Goal: Information Seeking & Learning: Learn about a topic

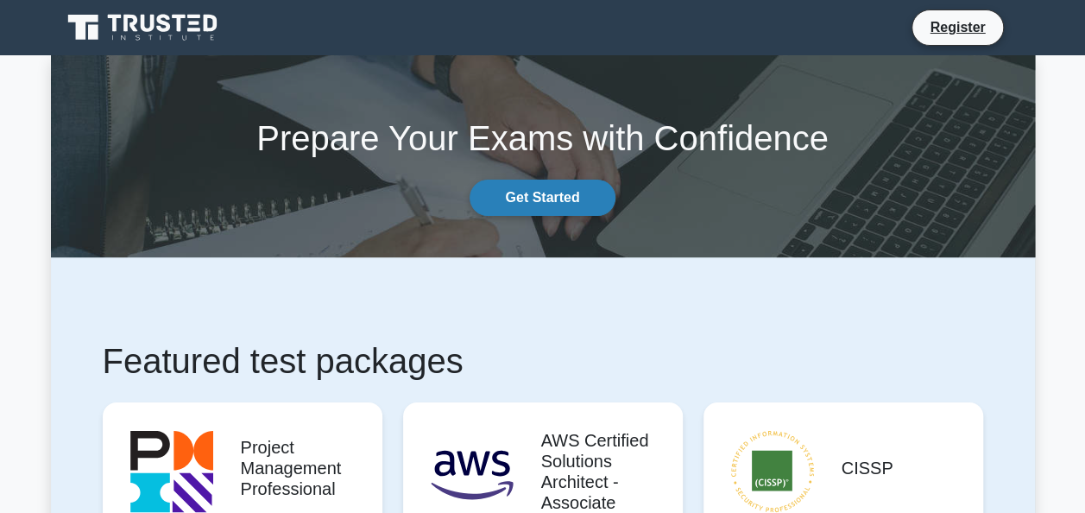
click at [529, 199] on link "Get Started" at bounding box center [542, 198] width 145 height 36
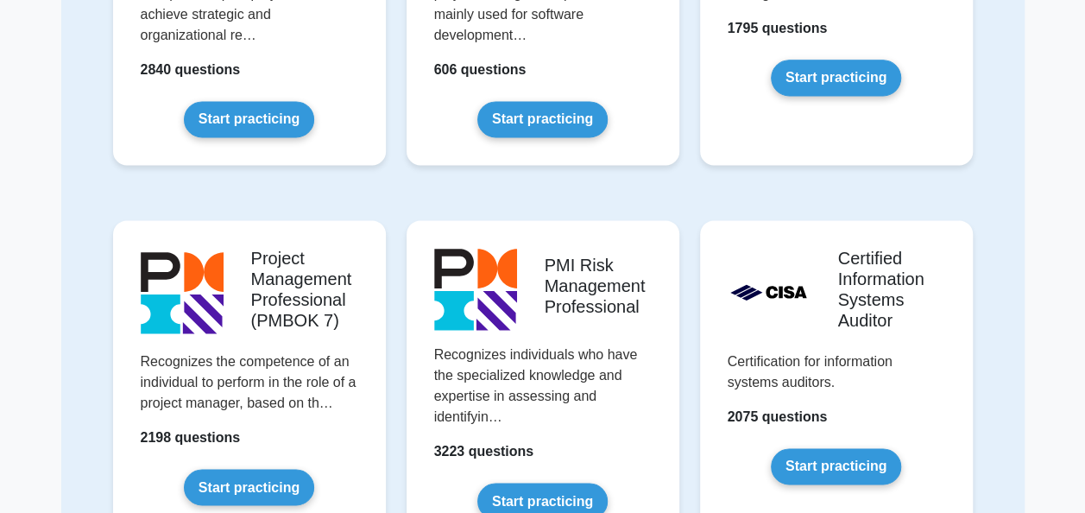
scroll to position [1295, 0]
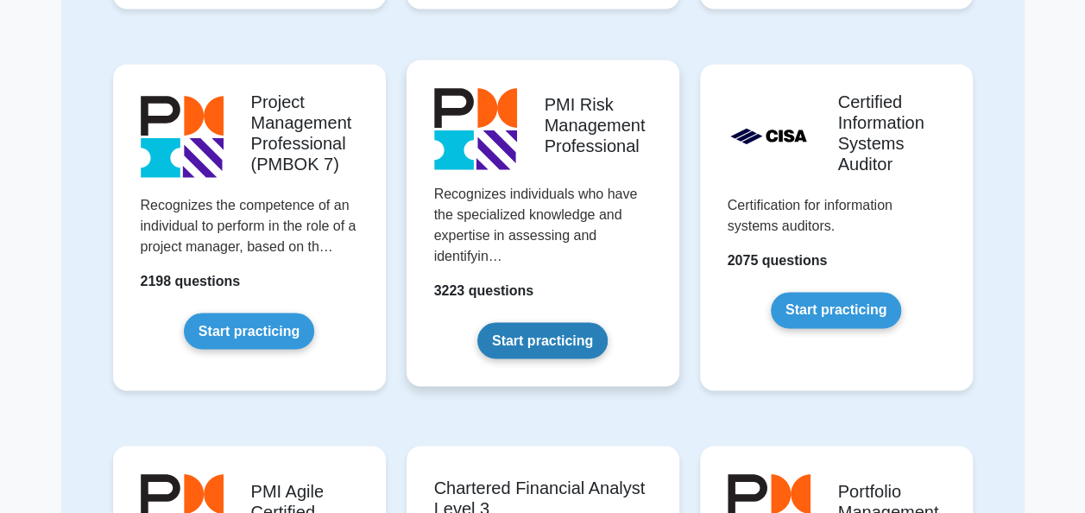
click at [529, 335] on link "Start practicing" at bounding box center [542, 340] width 130 height 36
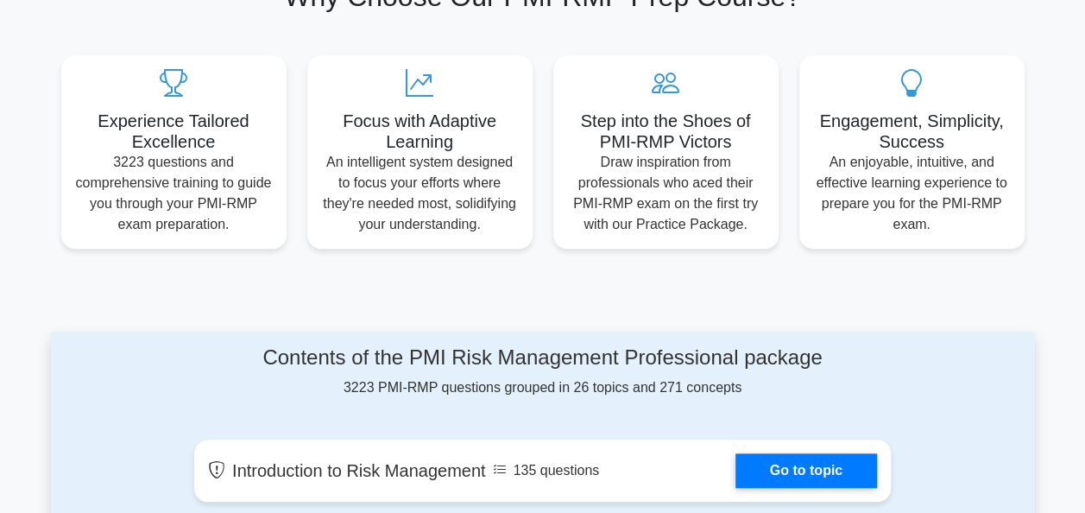
scroll to position [691, 0]
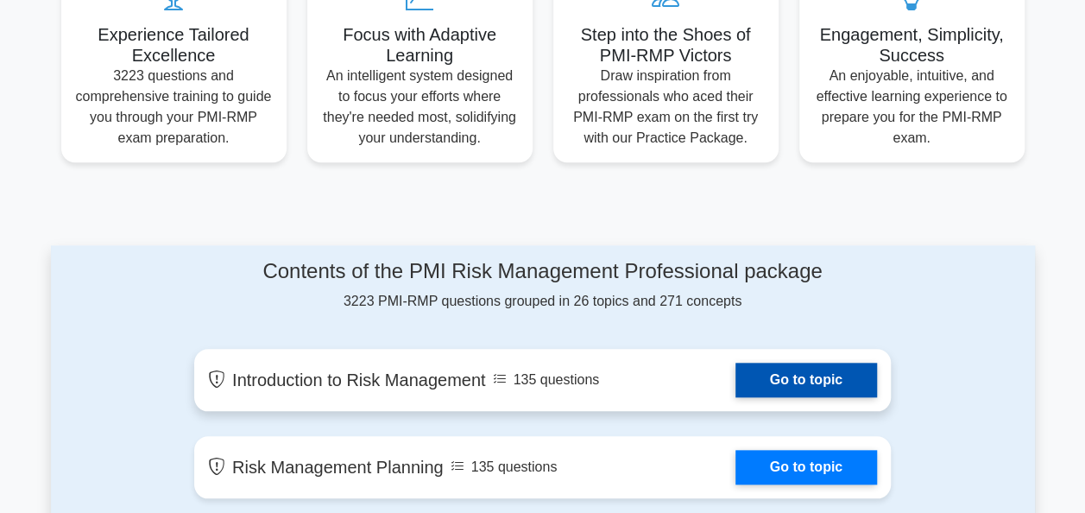
click at [786, 377] on link "Go to topic" at bounding box center [807, 380] width 142 height 35
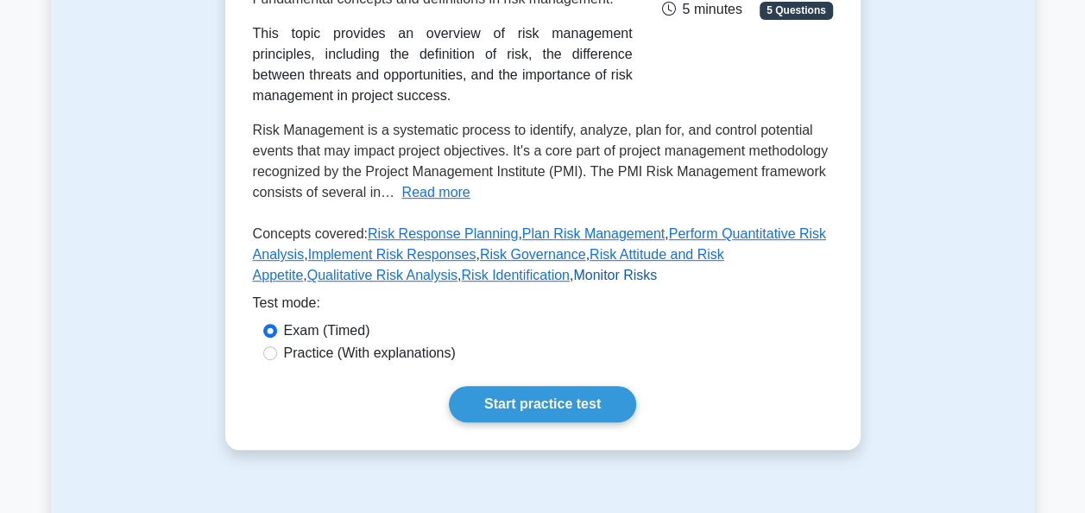
scroll to position [432, 0]
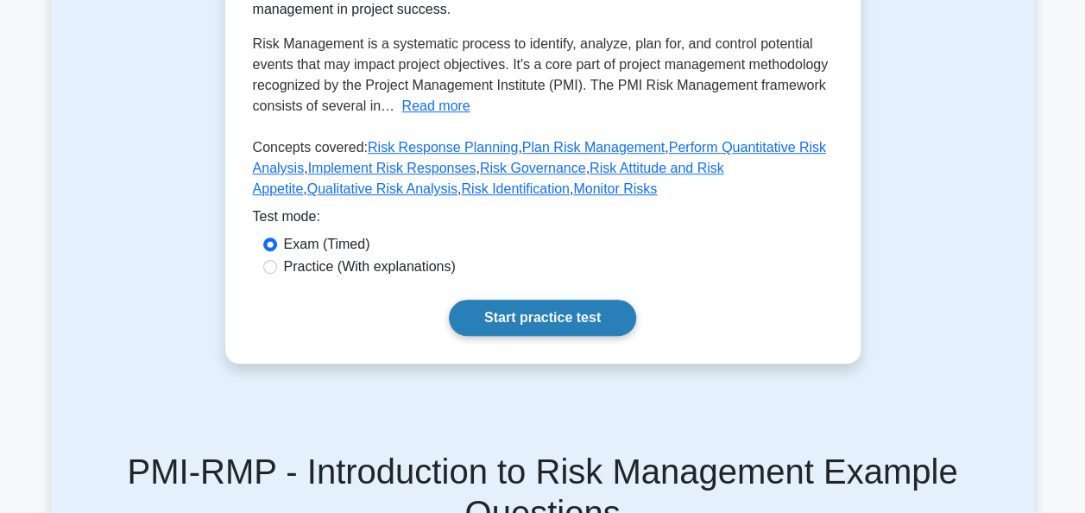
click at [553, 321] on link "Start practice test" at bounding box center [542, 318] width 187 height 36
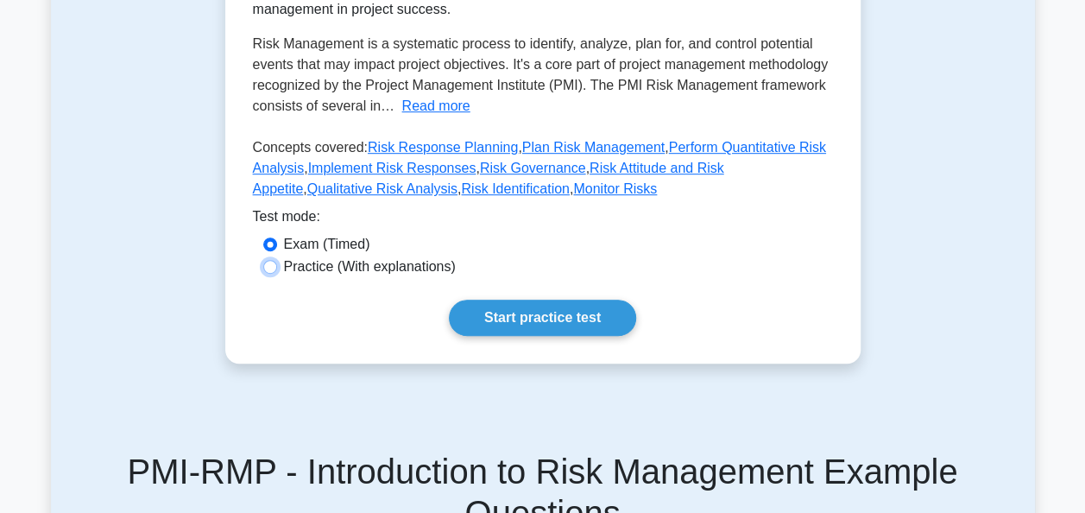
click at [268, 265] on input "Practice (With explanations)" at bounding box center [270, 267] width 14 height 14
radio input "true"
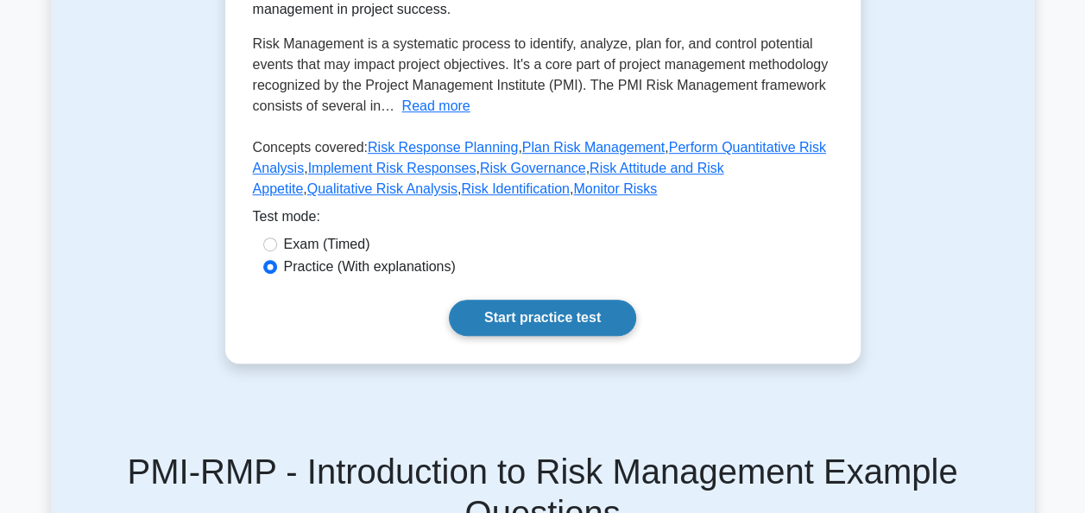
click at [520, 321] on link "Start practice test" at bounding box center [542, 318] width 187 height 36
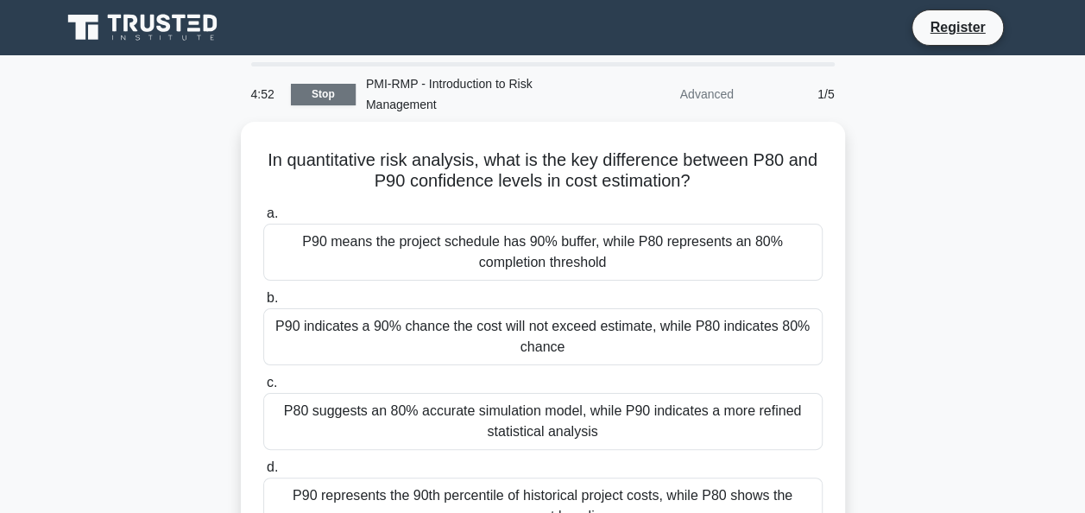
click at [309, 97] on link "Stop" at bounding box center [323, 95] width 65 height 22
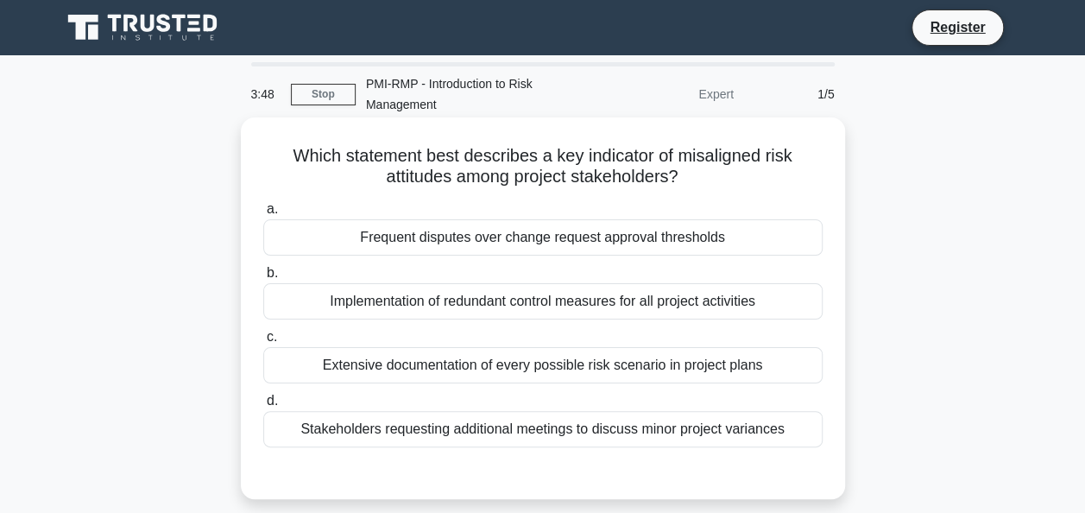
click at [463, 239] on div "Frequent disputes over change request approval thresholds" at bounding box center [542, 237] width 559 height 36
click at [263, 215] on input "a. Frequent disputes over change request approval thresholds" at bounding box center [263, 209] width 0 height 11
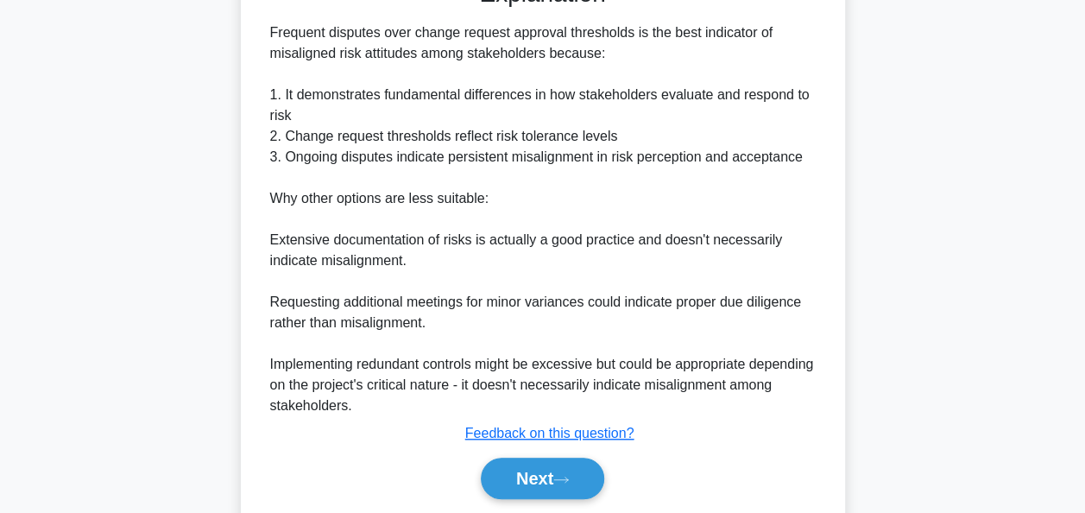
scroll to position [518, 0]
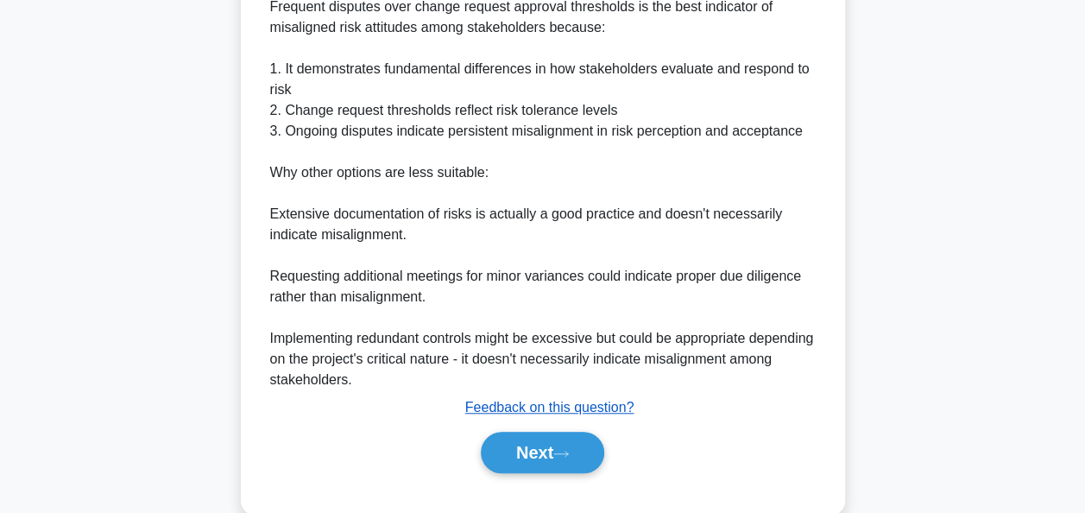
click at [522, 406] on u "Feedback on this question?" at bounding box center [549, 407] width 169 height 15
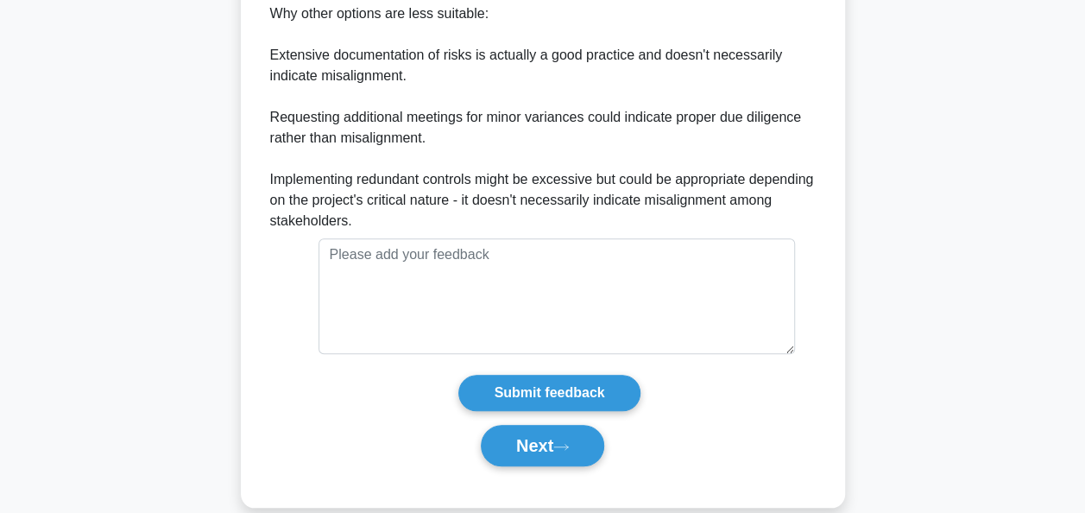
scroll to position [614, 0]
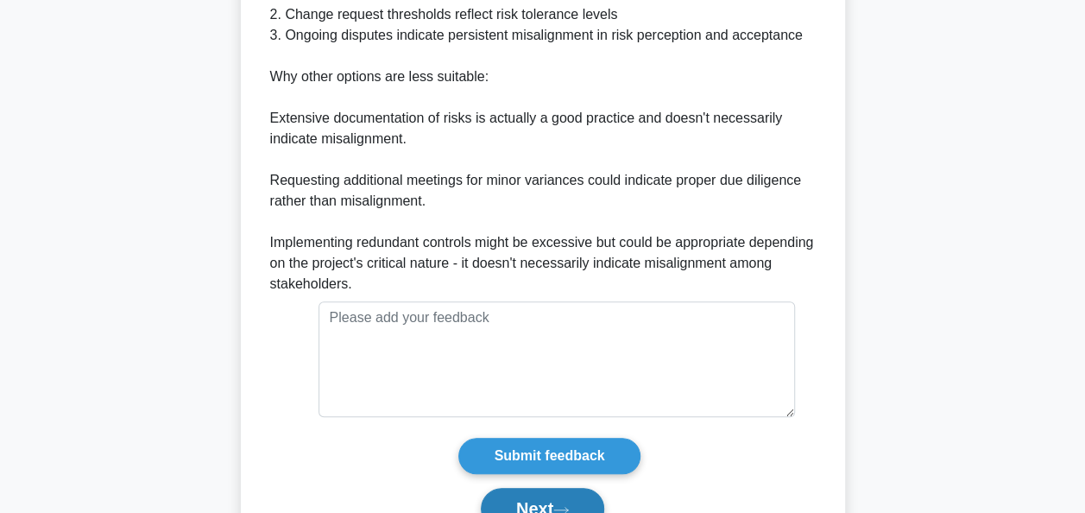
click at [537, 501] on button "Next" at bounding box center [542, 508] width 123 height 41
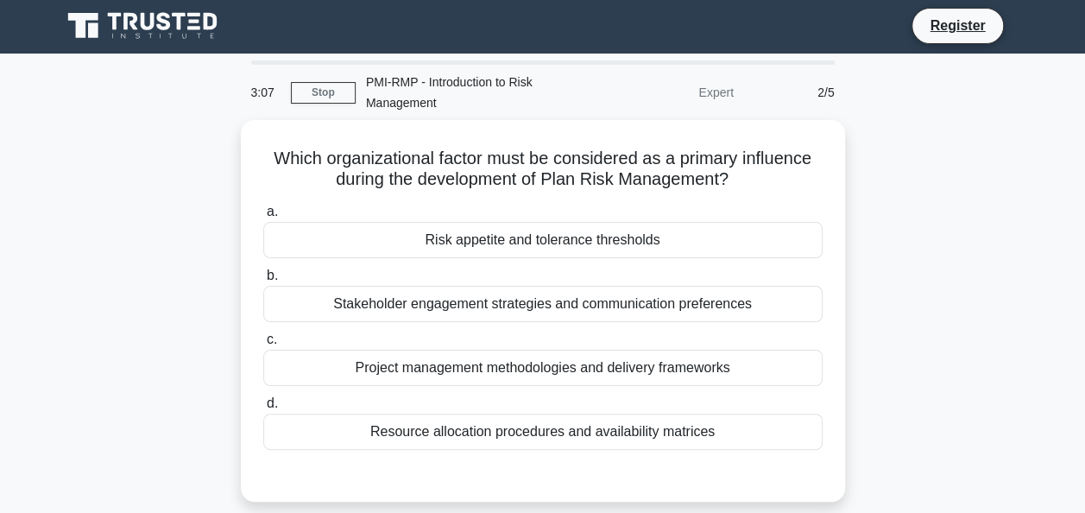
scroll to position [0, 0]
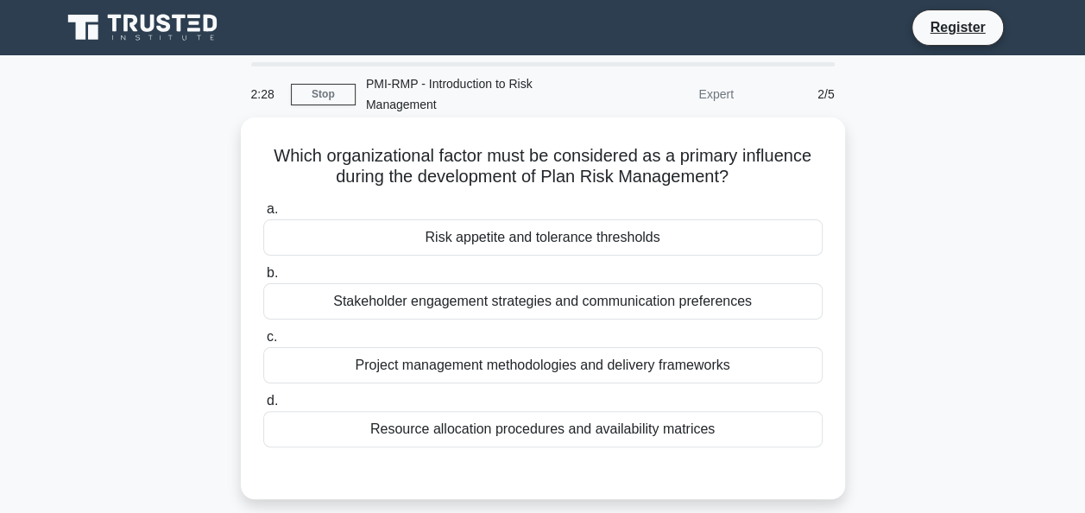
click at [471, 299] on div "Stakeholder engagement strategies and communication preferences" at bounding box center [542, 301] width 559 height 36
click at [263, 279] on input "b. Stakeholder engagement strategies and communication preferences" at bounding box center [263, 273] width 0 height 11
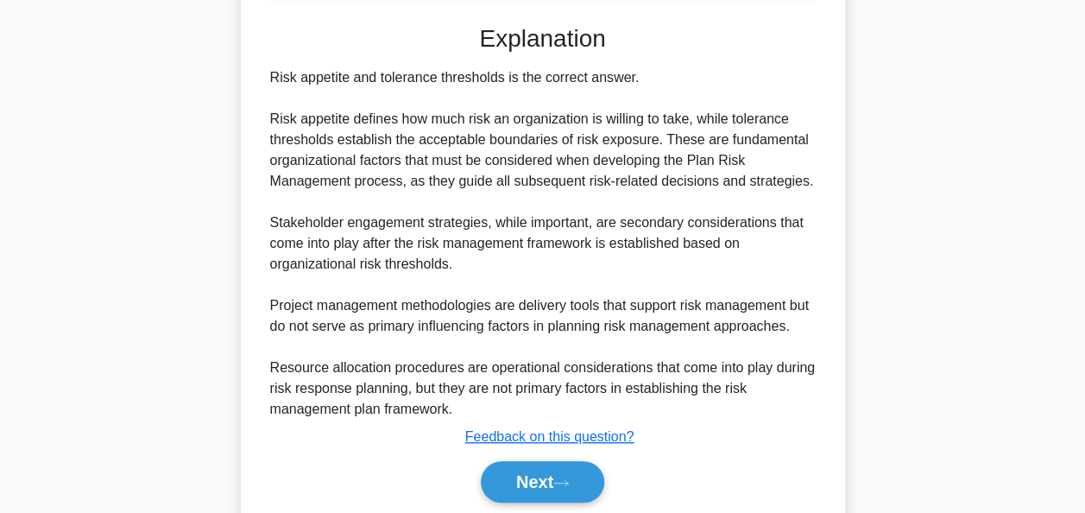
scroll to position [510, 0]
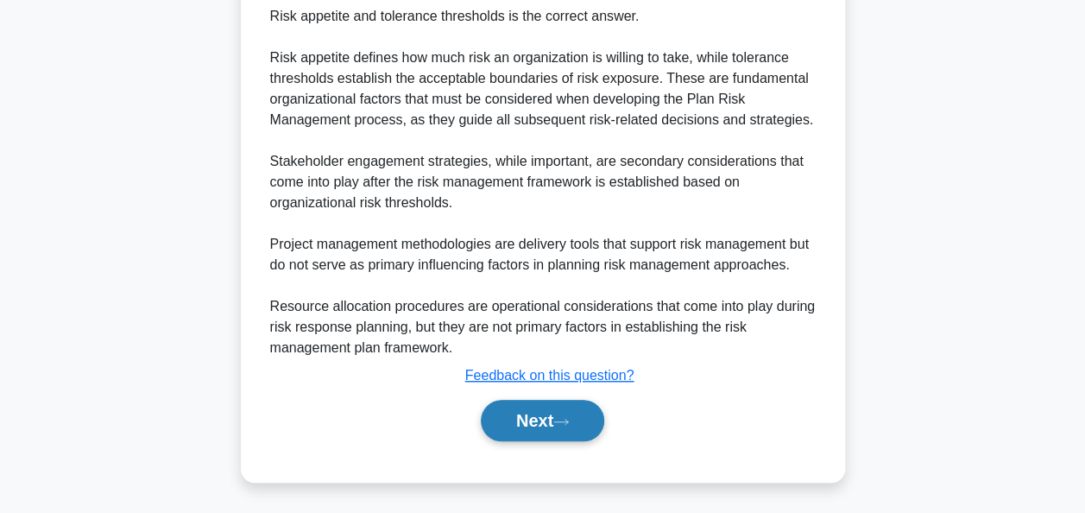
click at [525, 418] on button "Next" at bounding box center [542, 420] width 123 height 41
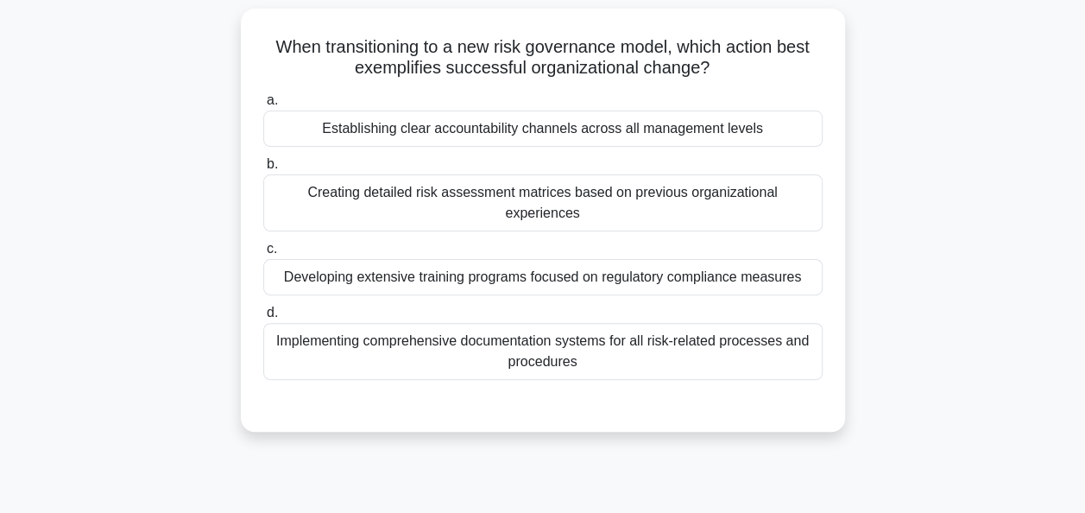
scroll to position [74, 0]
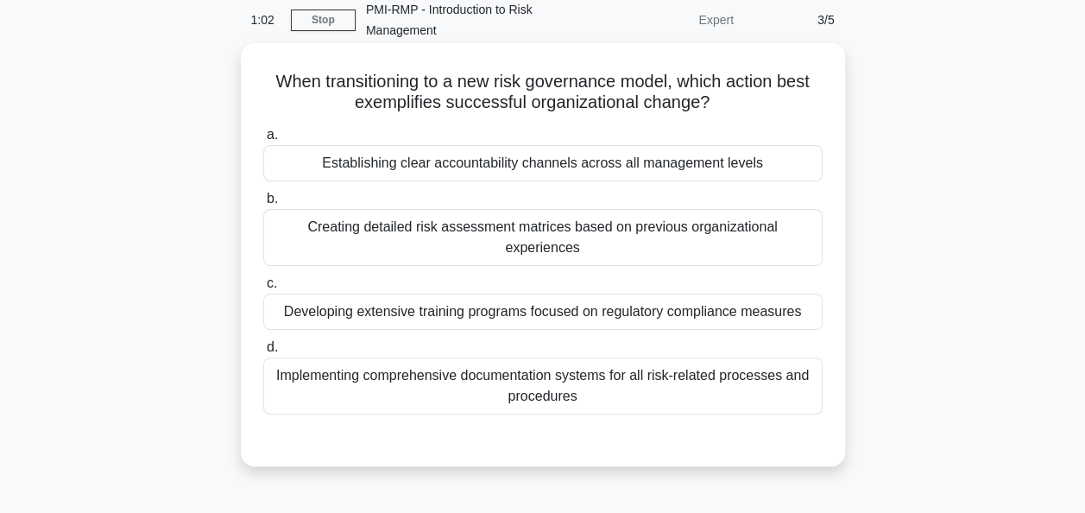
click at [608, 223] on div "Creating detailed risk assessment matrices based on previous organizational exp…" at bounding box center [542, 237] width 559 height 57
click at [263, 205] on input "b. Creating detailed risk assessment matrices based on previous organizational …" at bounding box center [263, 198] width 0 height 11
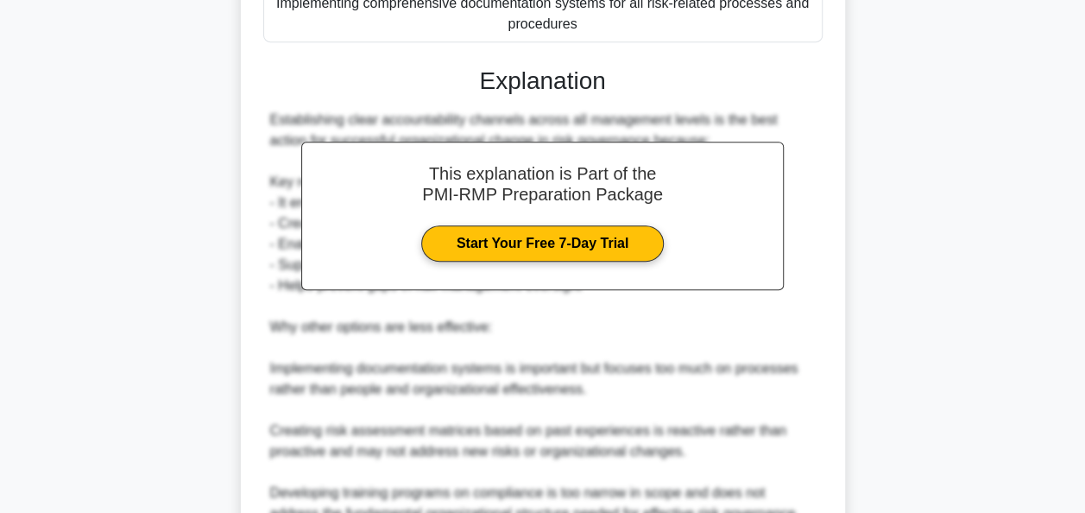
scroll to position [441, 0]
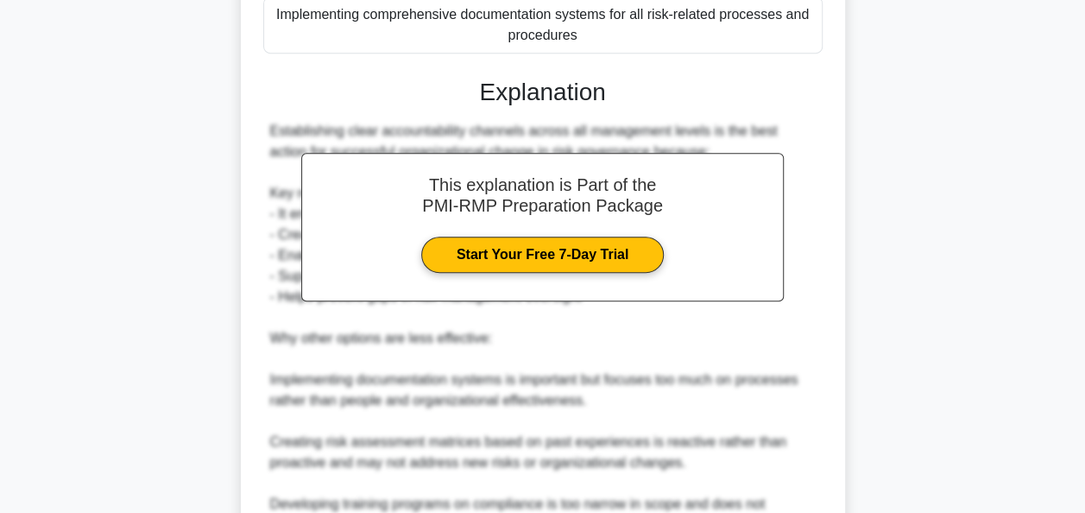
click at [896, 238] on div "When transitioning to a new risk governance model, which action best exemplifie…" at bounding box center [543, 180] width 984 height 999
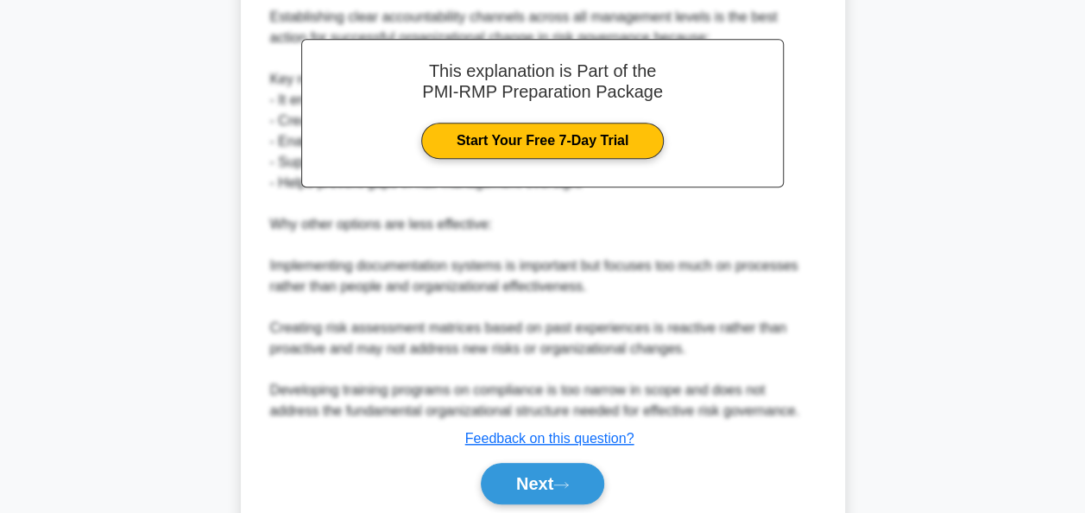
scroll to position [614, 0]
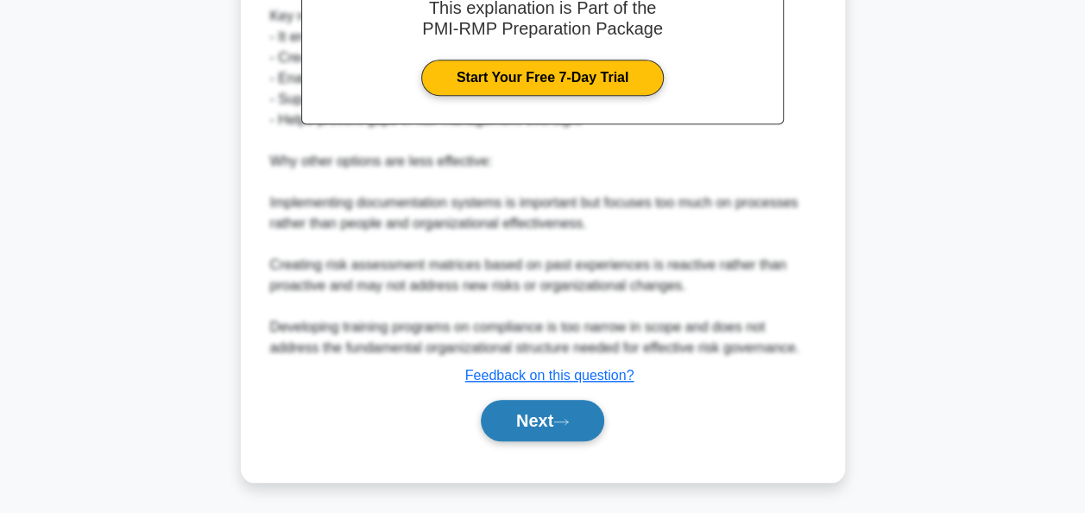
click at [530, 420] on button "Next" at bounding box center [542, 420] width 123 height 41
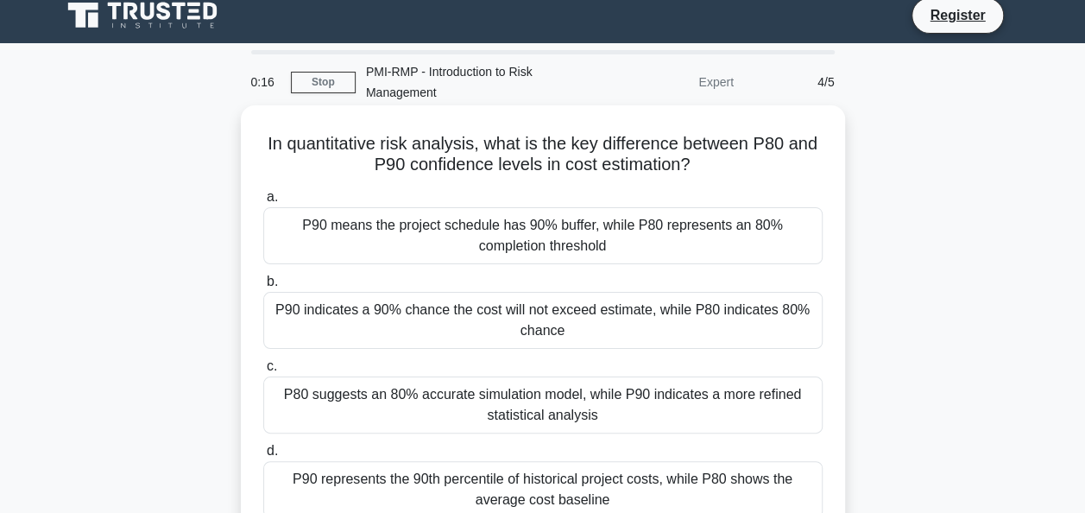
scroll to position [86, 0]
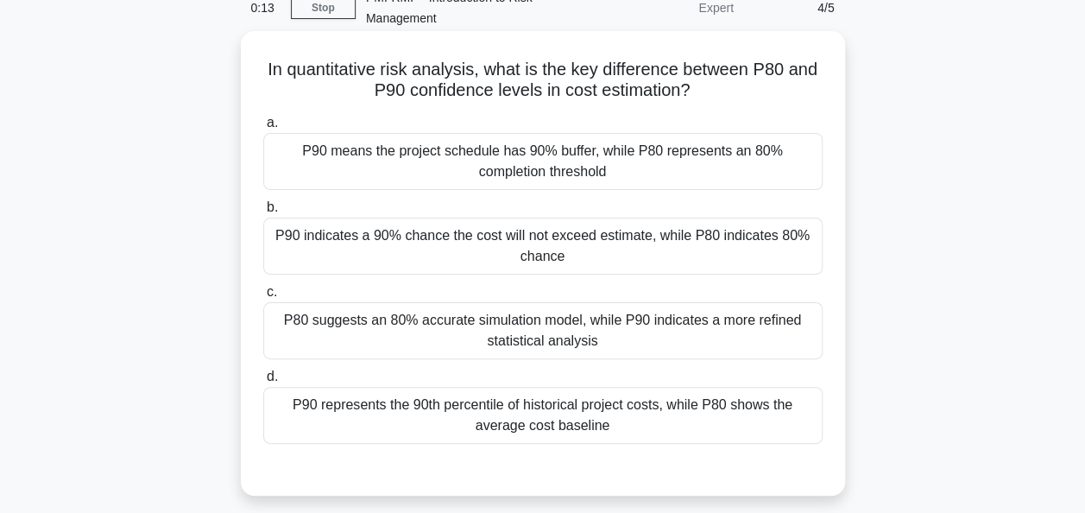
click at [471, 408] on div "P90 represents the 90th percentile of historical project costs, while P80 shows…" at bounding box center [542, 415] width 559 height 57
click at [263, 382] on input "d. P90 represents the 90th percentile of historical project costs, while P80 sh…" at bounding box center [263, 376] width 0 height 11
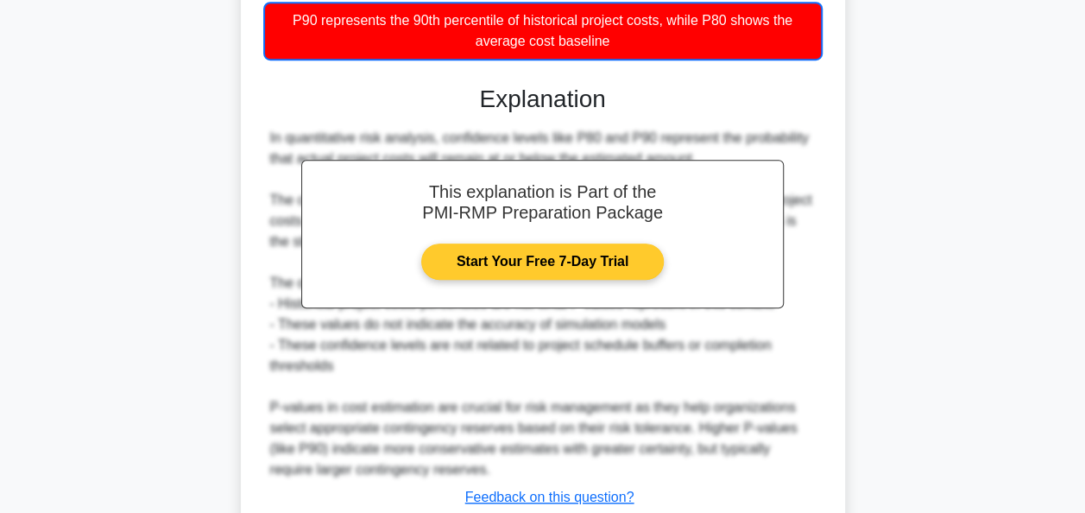
scroll to position [593, 0]
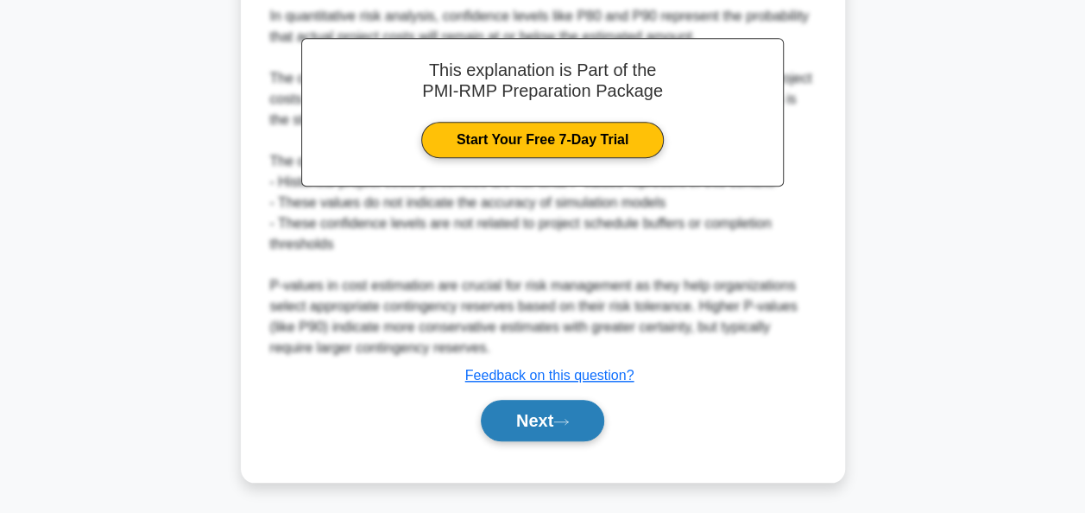
click at [553, 414] on button "Next" at bounding box center [542, 420] width 123 height 41
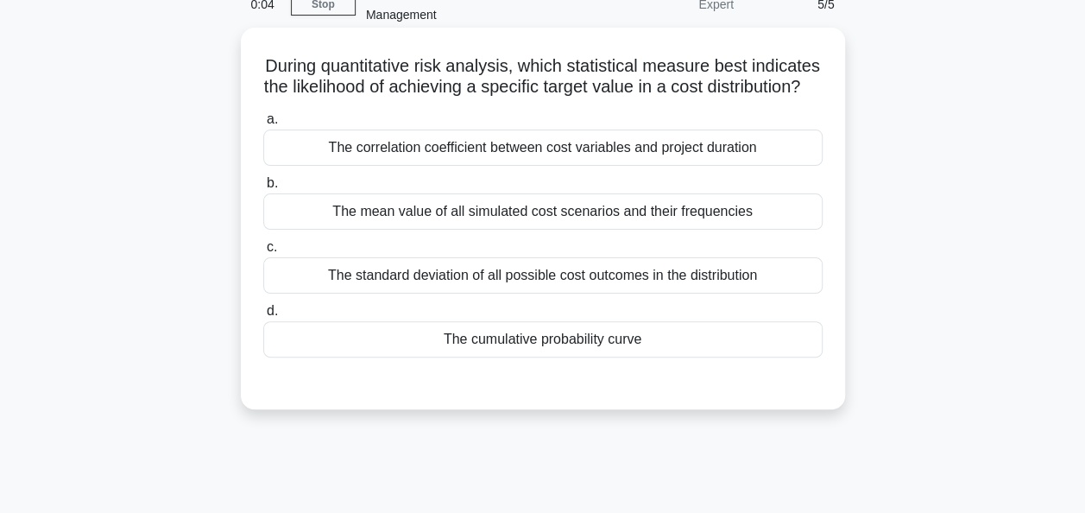
scroll to position [74, 0]
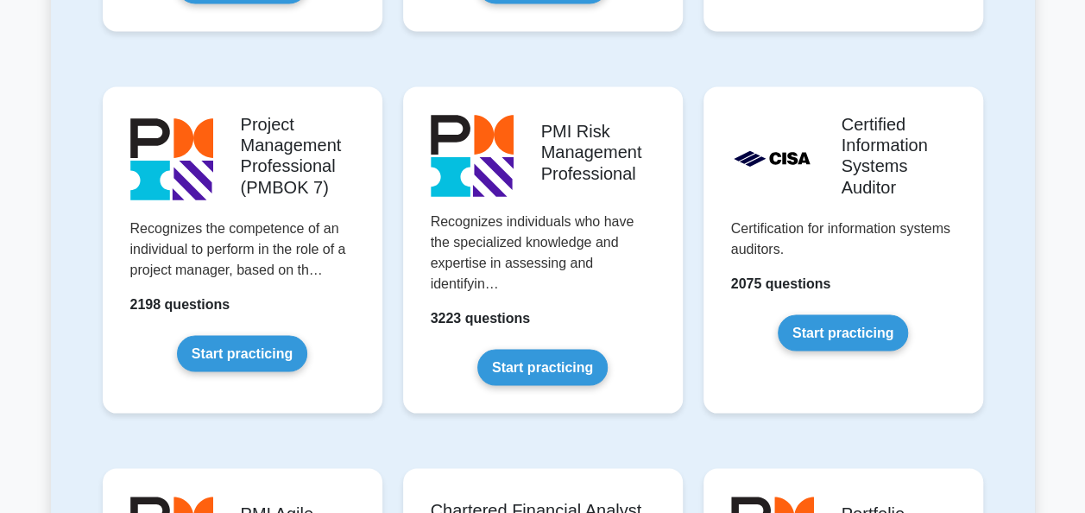
scroll to position [1468, 0]
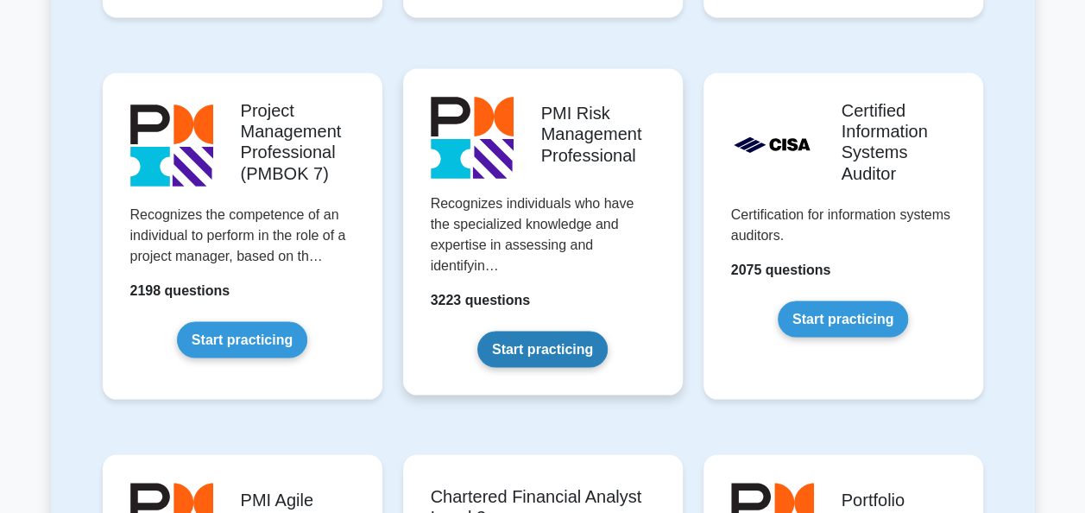
click at [527, 331] on link "Start practicing" at bounding box center [542, 349] width 130 height 36
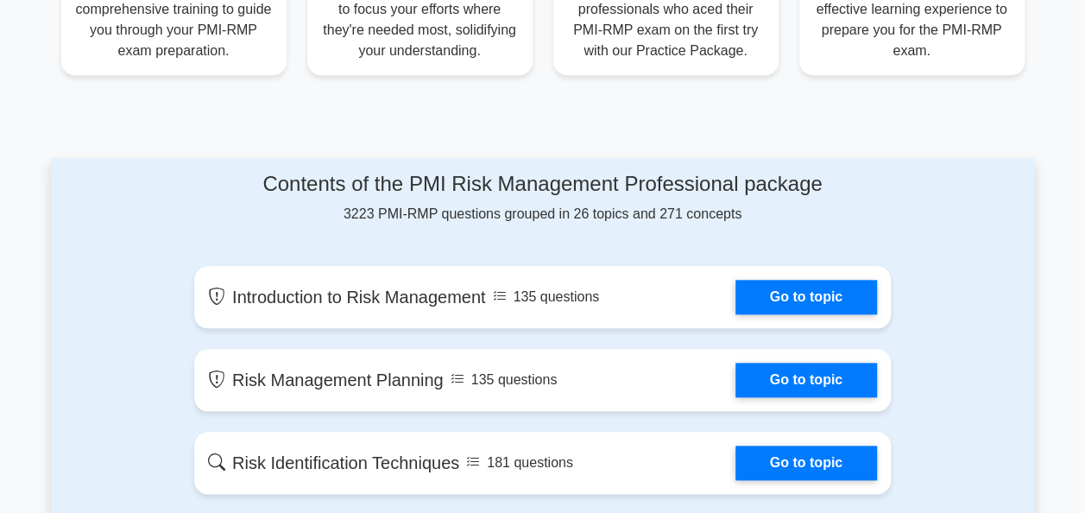
scroll to position [863, 0]
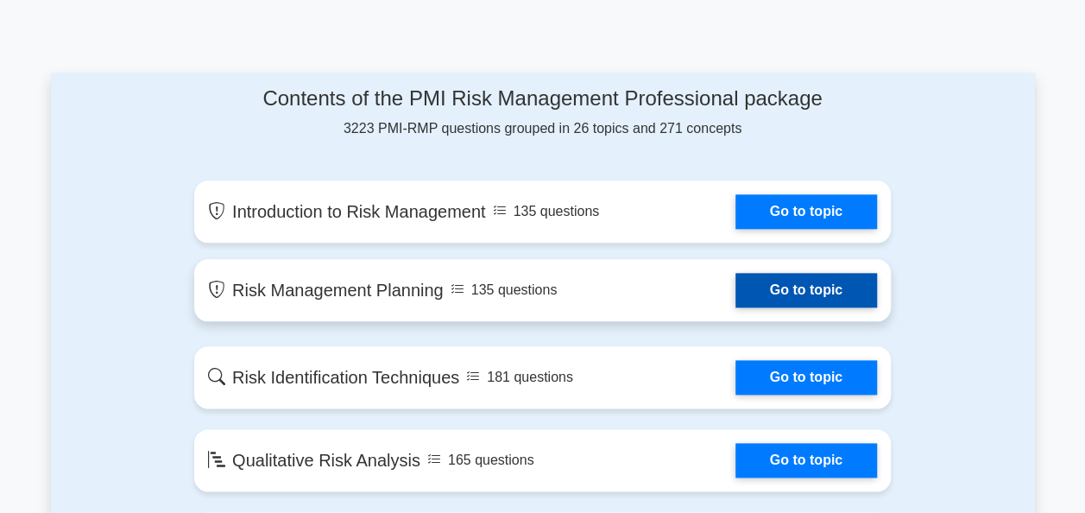
click at [799, 288] on link "Go to topic" at bounding box center [807, 290] width 142 height 35
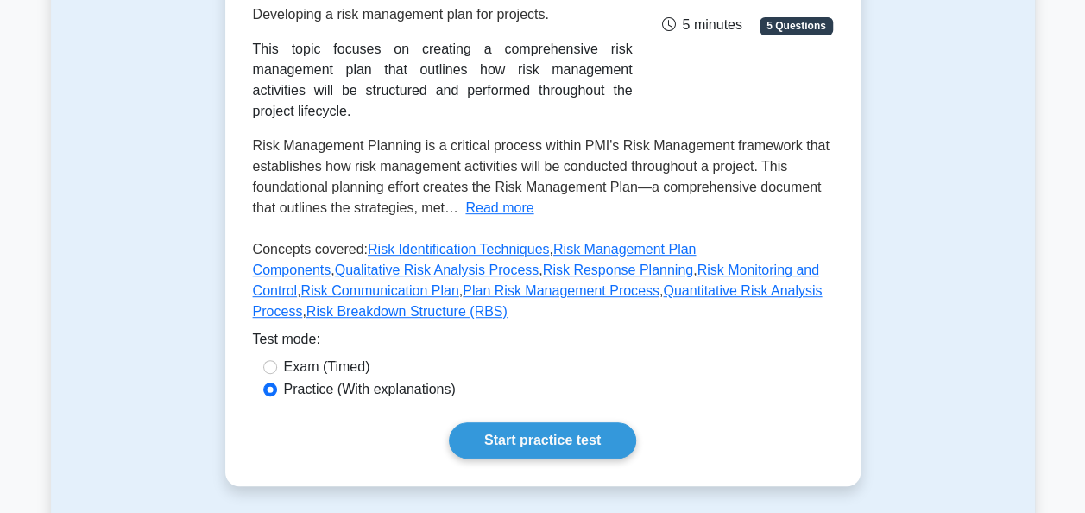
scroll to position [432, 0]
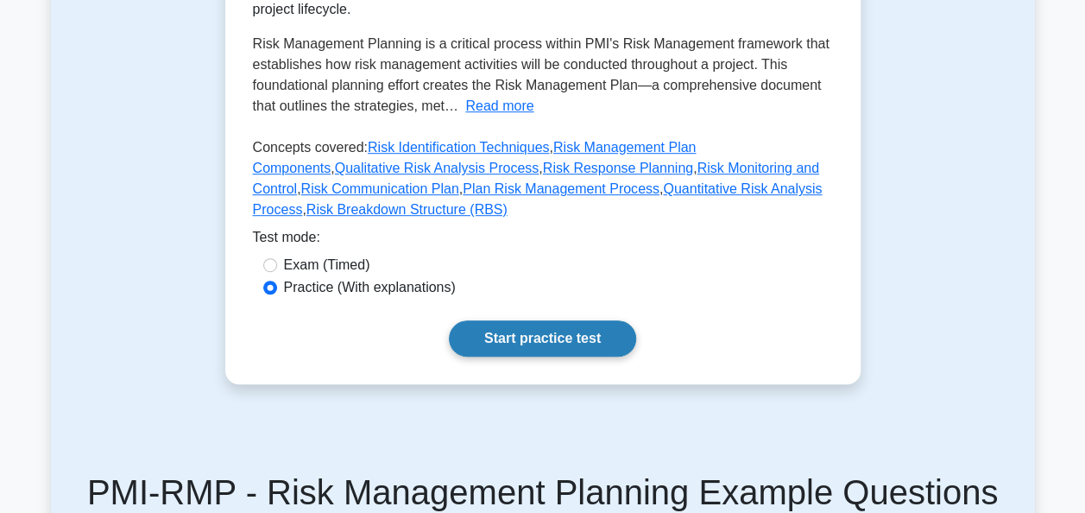
click at [524, 320] on link "Start practice test" at bounding box center [542, 338] width 187 height 36
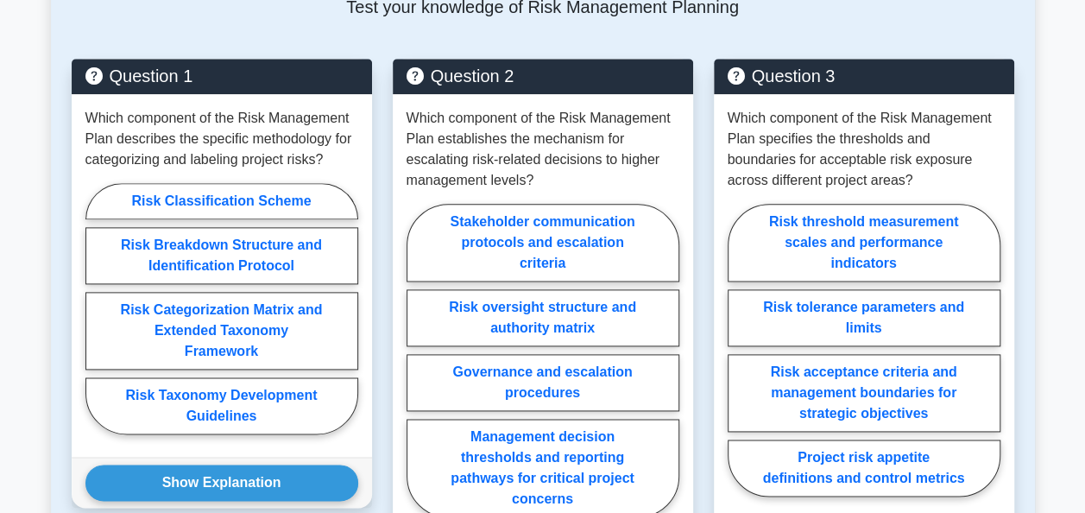
scroll to position [950, 0]
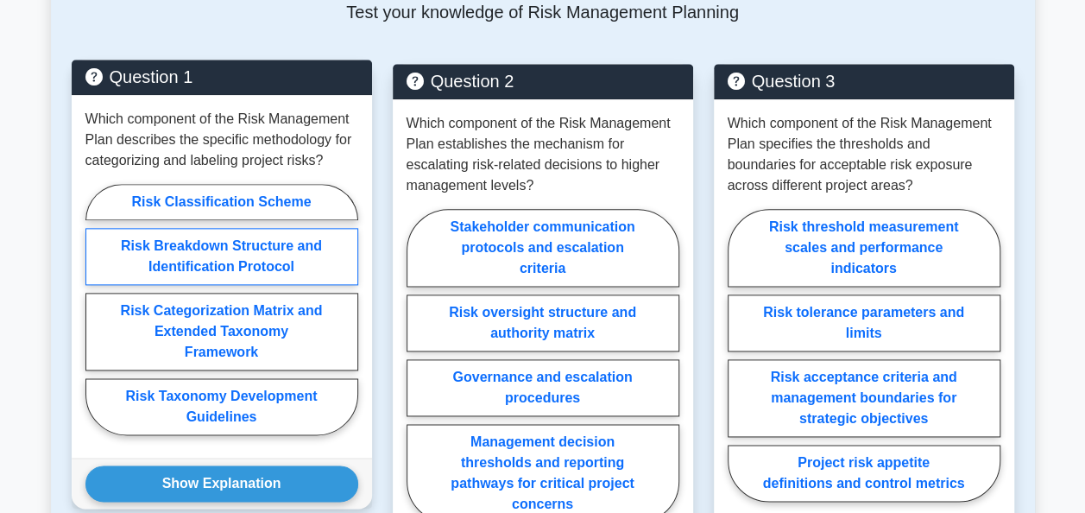
click at [246, 228] on label "Risk Breakdown Structure and Identification Protocol" at bounding box center [221, 256] width 273 height 57
click at [97, 309] on input "Risk Breakdown Structure and Identification Protocol" at bounding box center [90, 314] width 11 height 11
radio input "true"
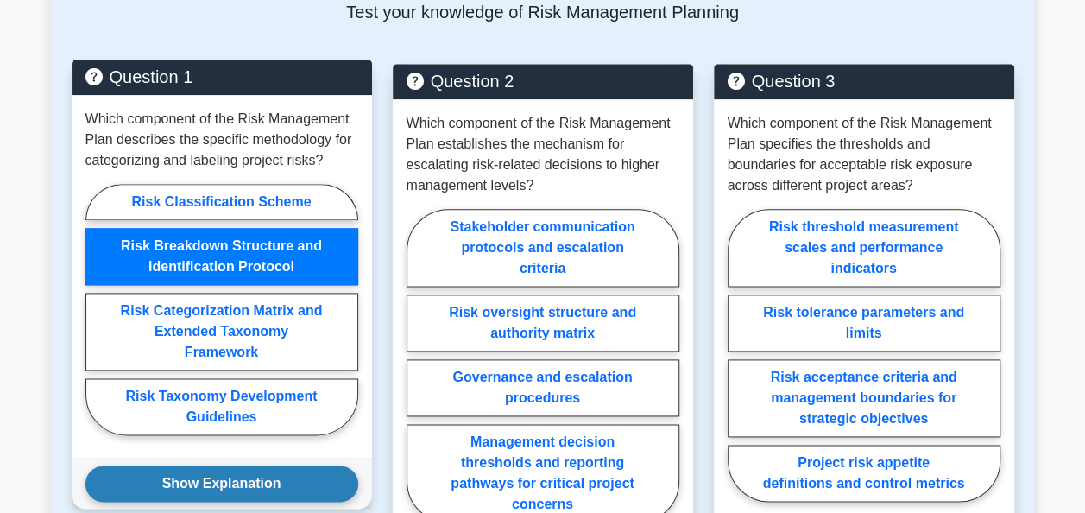
click at [240, 465] on button "Show Explanation" at bounding box center [221, 483] width 273 height 36
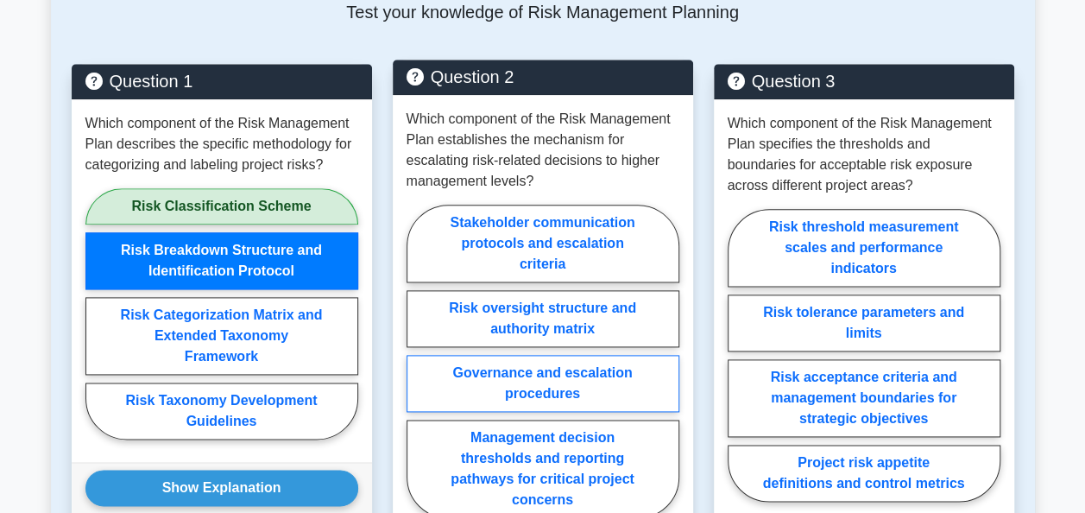
click at [537, 355] on label "Governance and escalation procedures" at bounding box center [543, 383] width 273 height 57
click at [418, 361] on input "Governance and escalation procedures" at bounding box center [412, 366] width 11 height 11
radio input "true"
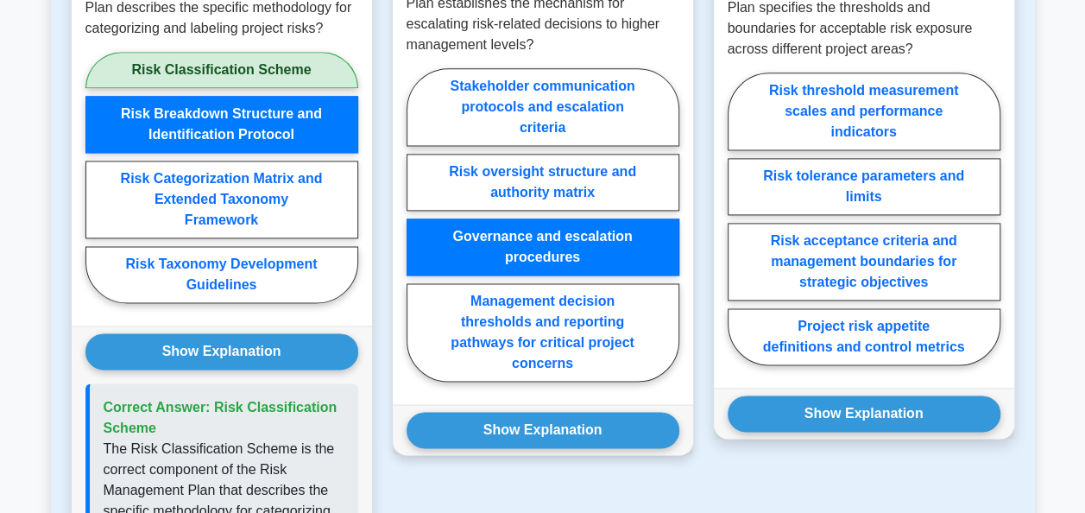
scroll to position [1209, 0]
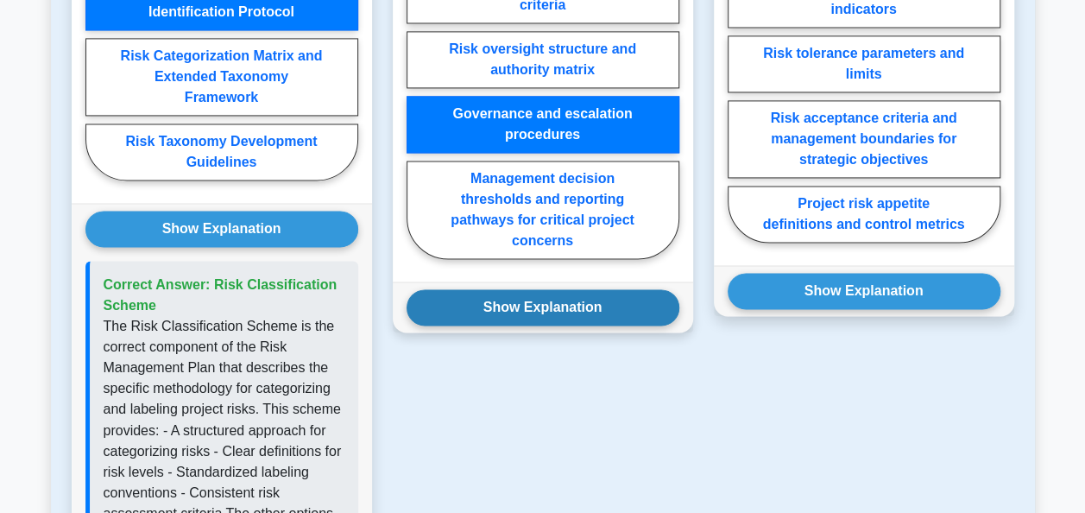
click at [525, 289] on button "Show Explanation" at bounding box center [543, 307] width 273 height 36
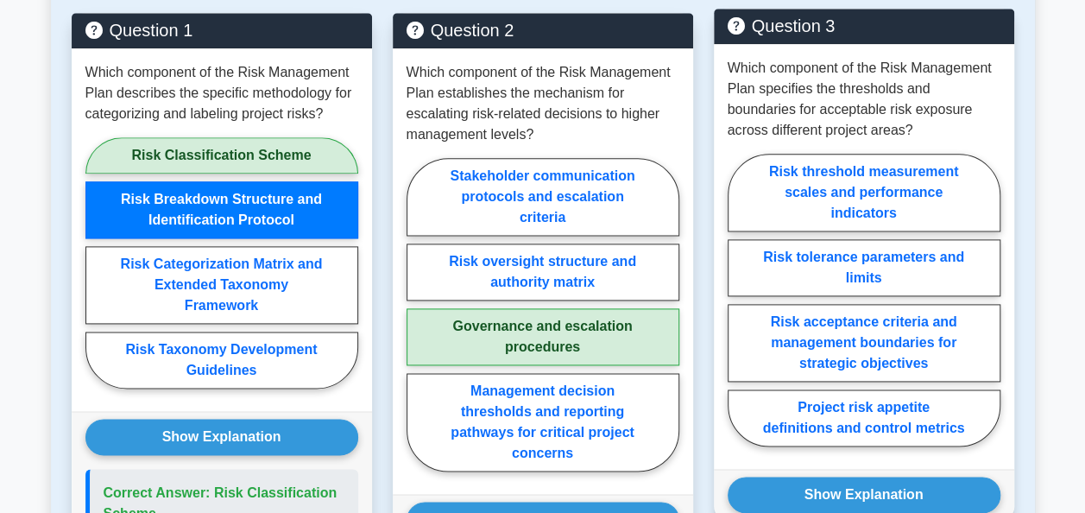
scroll to position [1036, 0]
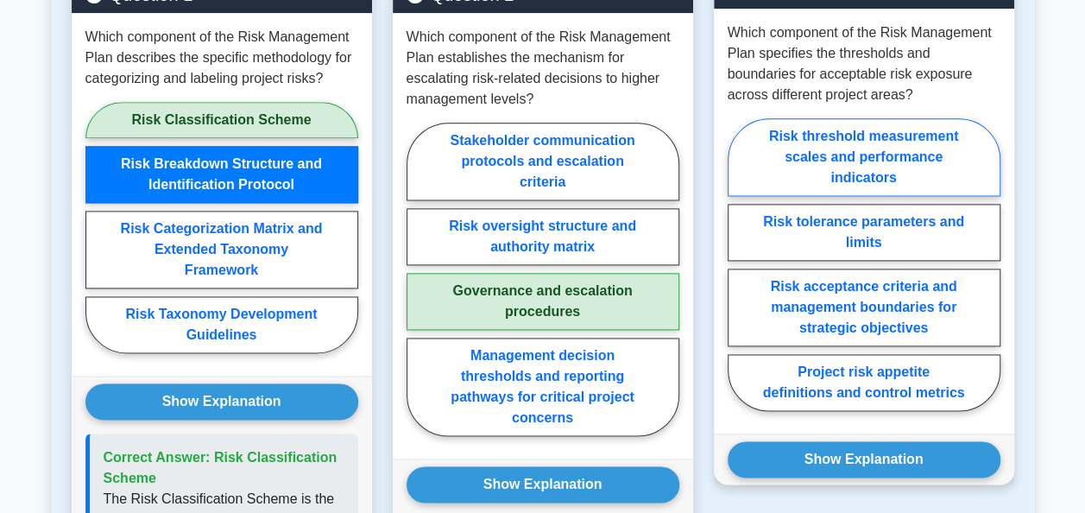
click at [841, 128] on label "Risk threshold measurement scales and performance indicators" at bounding box center [864, 157] width 273 height 78
click at [739, 264] on input "Risk threshold measurement scales and performance indicators" at bounding box center [733, 269] width 11 height 11
radio input "true"
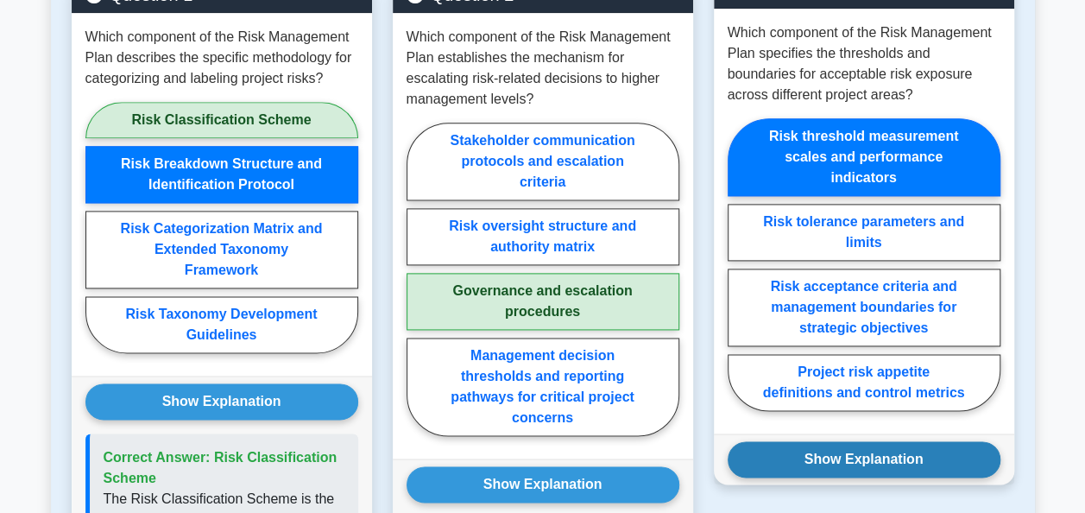
click at [823, 441] on button "Show Explanation" at bounding box center [864, 459] width 273 height 36
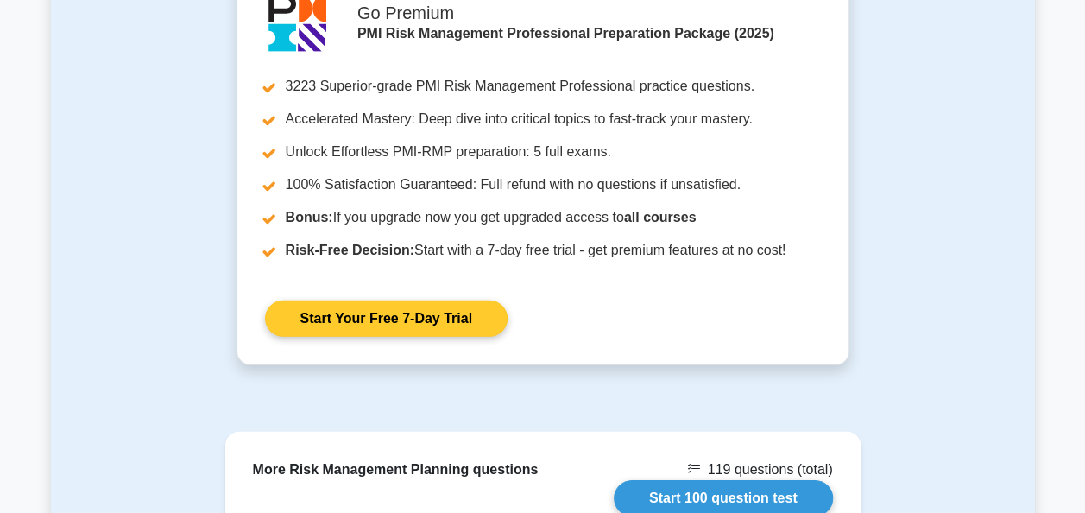
scroll to position [2590, 0]
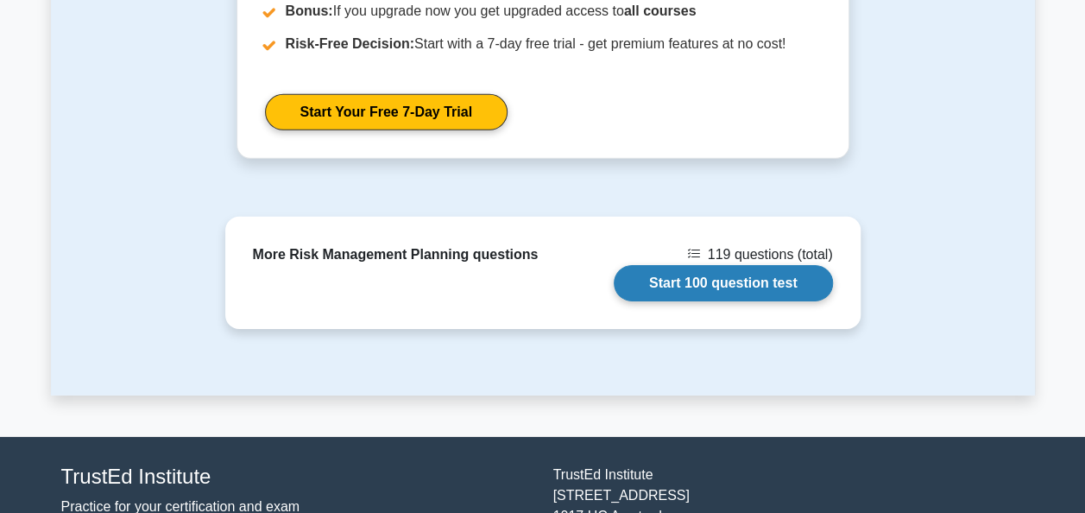
click at [677, 265] on link "Start 100 question test" at bounding box center [723, 283] width 219 height 36
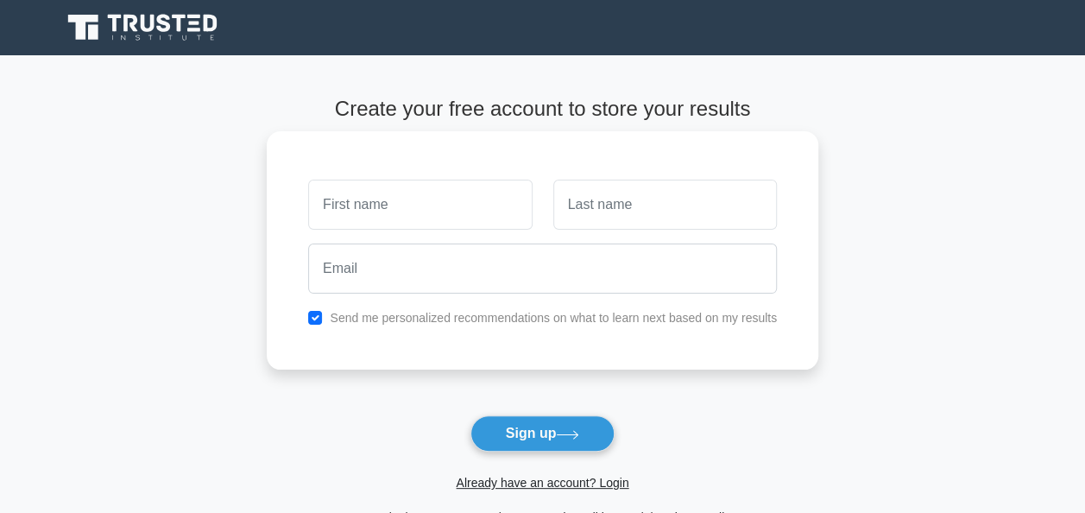
click at [363, 201] on input "text" at bounding box center [420, 205] width 224 height 50
type input "Ndilimeke"
click at [630, 200] on input "text" at bounding box center [665, 205] width 224 height 50
type input "Shityeni"
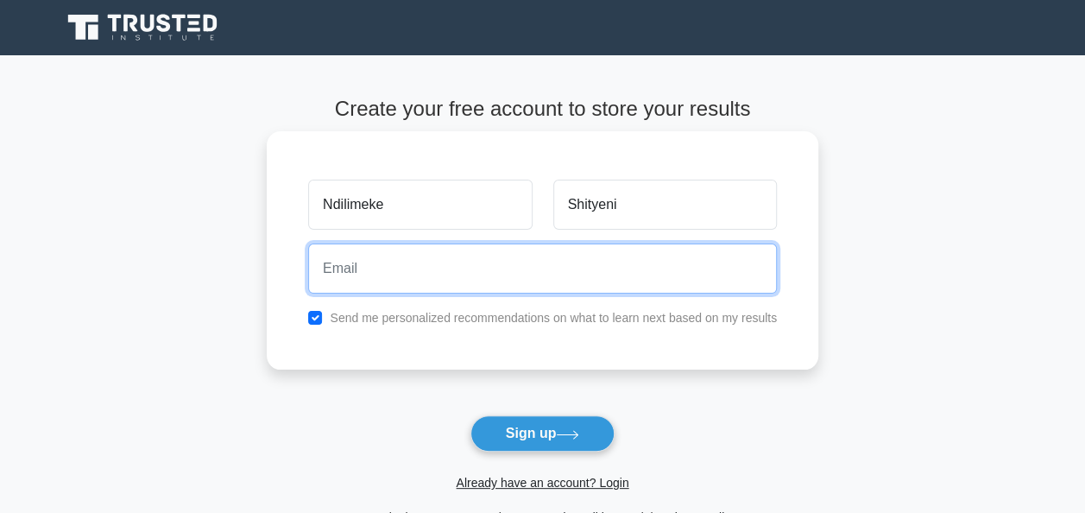
click at [387, 269] on input "email" at bounding box center [542, 268] width 469 height 50
type input "[EMAIL_ADDRESS][DOMAIN_NAME]"
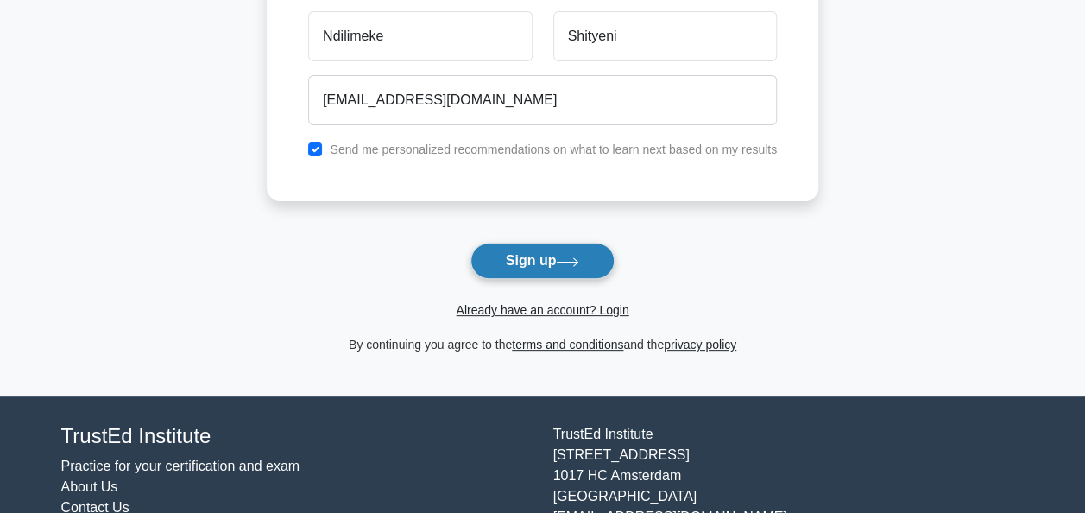
click at [527, 259] on button "Sign up" at bounding box center [543, 261] width 145 height 36
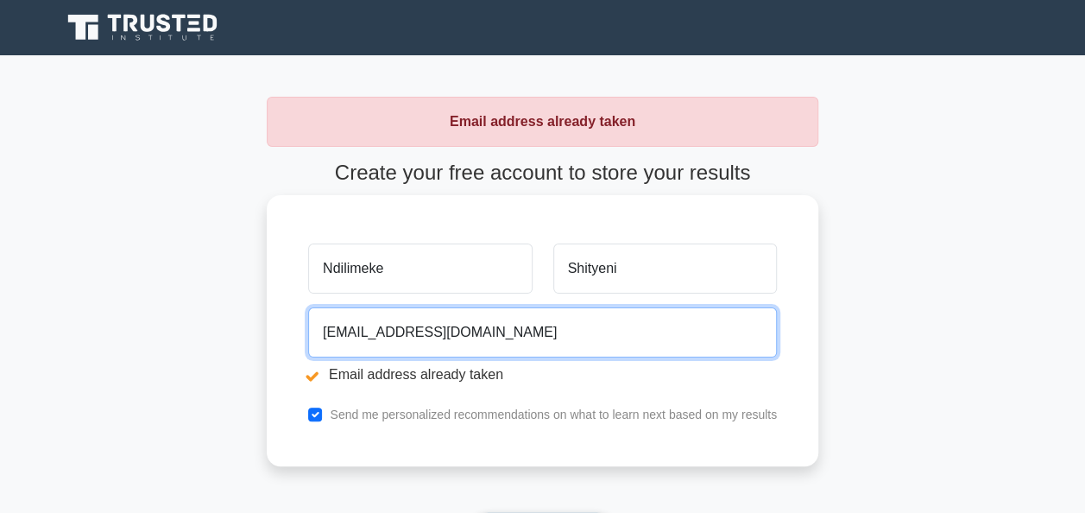
click at [376, 332] on input "[EMAIL_ADDRESS][DOMAIN_NAME]" at bounding box center [542, 332] width 469 height 50
drag, startPoint x: 453, startPoint y: 333, endPoint x: 392, endPoint y: 332, distance: 61.3
click at [392, 332] on input "[EMAIL_ADDRESS][DOMAIN_NAME]" at bounding box center [542, 332] width 469 height 50
type input "[EMAIL_ADDRESS][DOMAIN_NAME]"
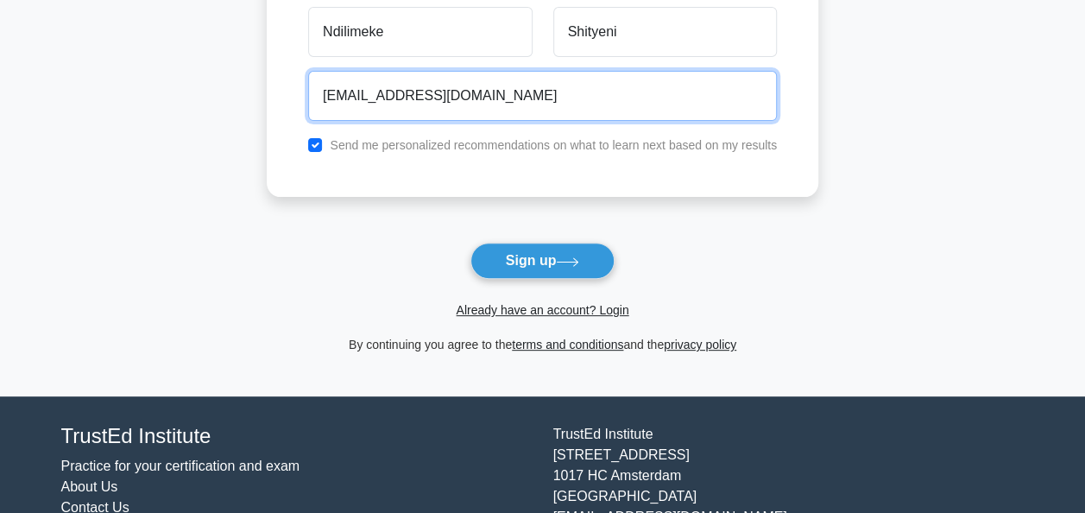
drag, startPoint x: 455, startPoint y: 96, endPoint x: 390, endPoint y: 95, distance: 64.8
click at [390, 95] on input "[EMAIL_ADDRESS][DOMAIN_NAME]" at bounding box center [542, 96] width 469 height 50
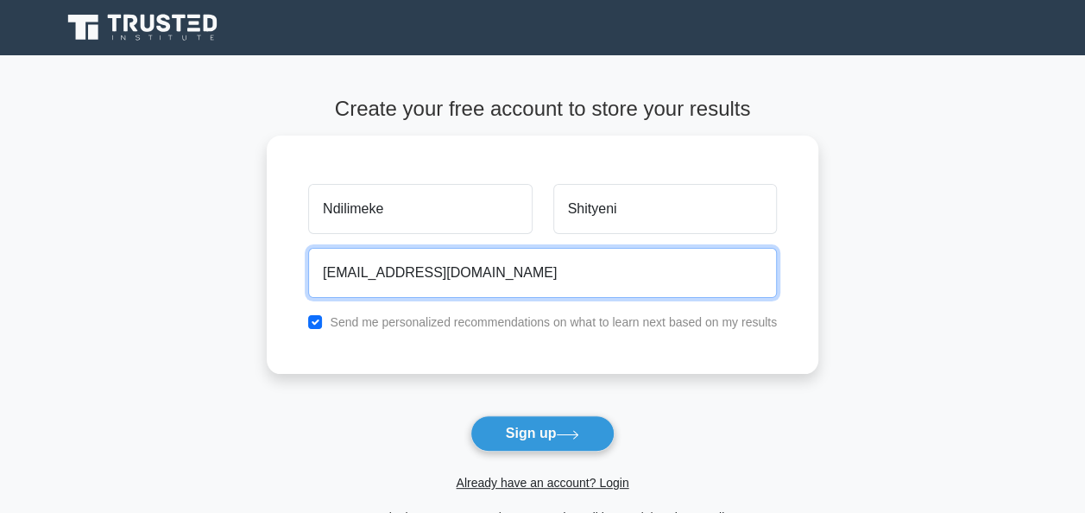
type input "[EMAIL_ADDRESS][DOMAIN_NAME]"
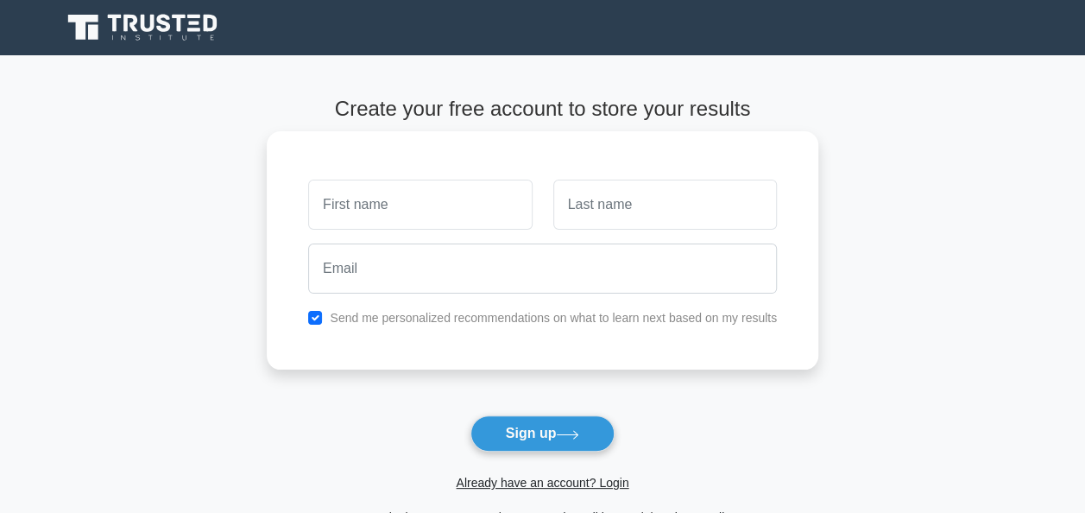
click at [439, 212] on input "text" at bounding box center [420, 205] width 224 height 50
type input "Ndilimeke"
click at [588, 202] on input "text" at bounding box center [665, 205] width 224 height 50
type input "Shityeni"
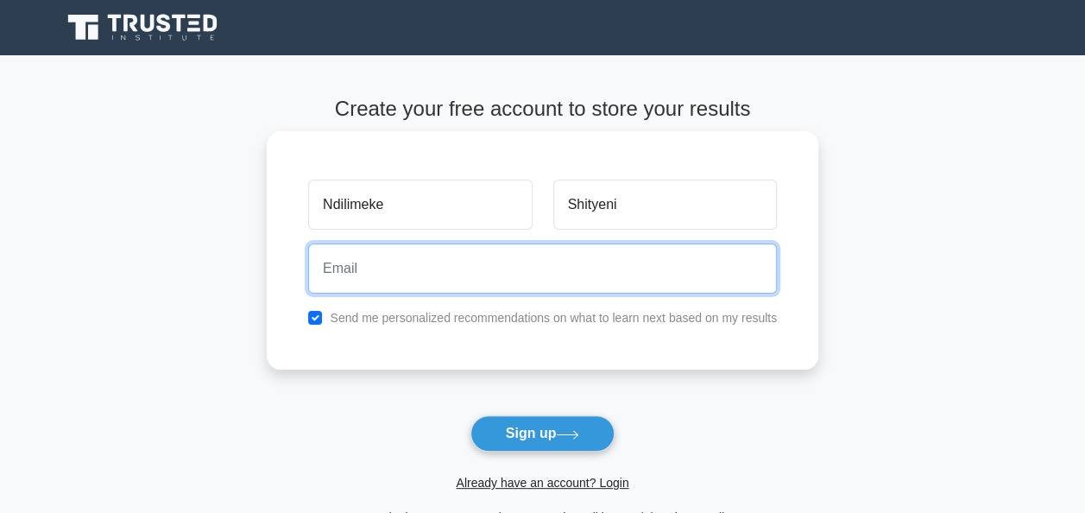
click at [456, 276] on input "email" at bounding box center [542, 268] width 469 height 50
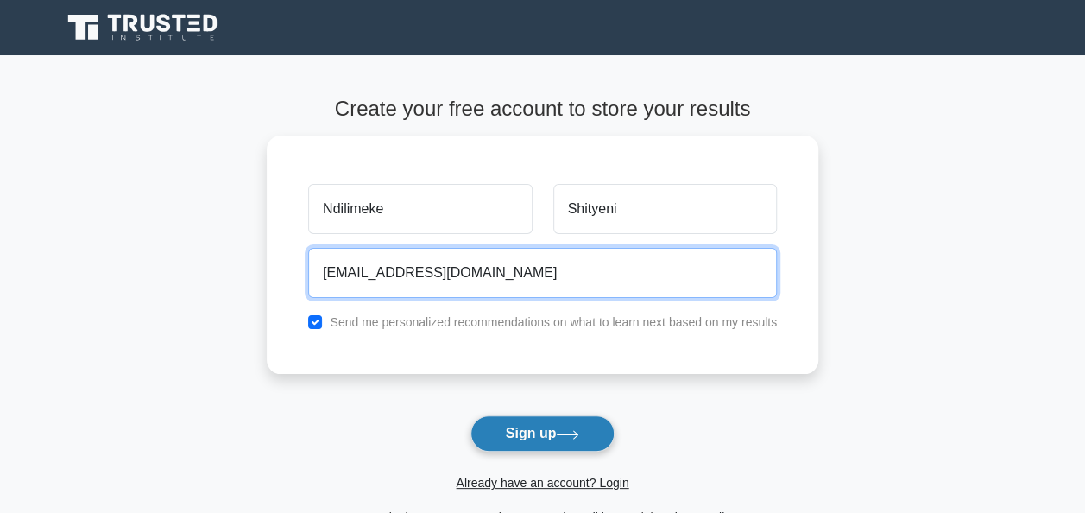
type input "[EMAIL_ADDRESS][DOMAIN_NAME]"
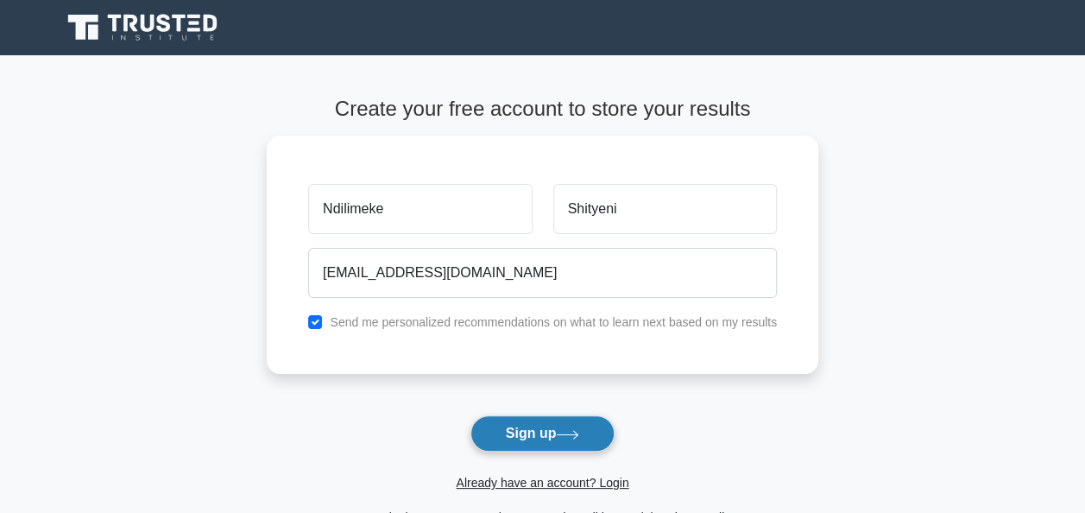
click at [528, 430] on button "Sign up" at bounding box center [543, 433] width 145 height 36
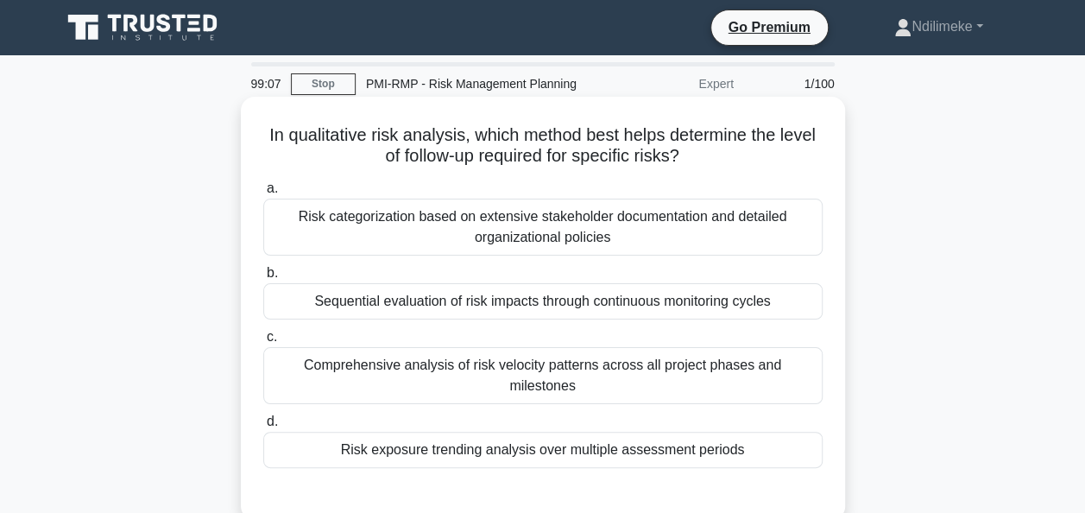
click at [511, 224] on div "Risk categorization based on extensive stakeholder documentation and detailed o…" at bounding box center [542, 227] width 559 height 57
click at [263, 194] on input "a. Risk categorization based on extensive stakeholder documentation and detaile…" at bounding box center [263, 188] width 0 height 11
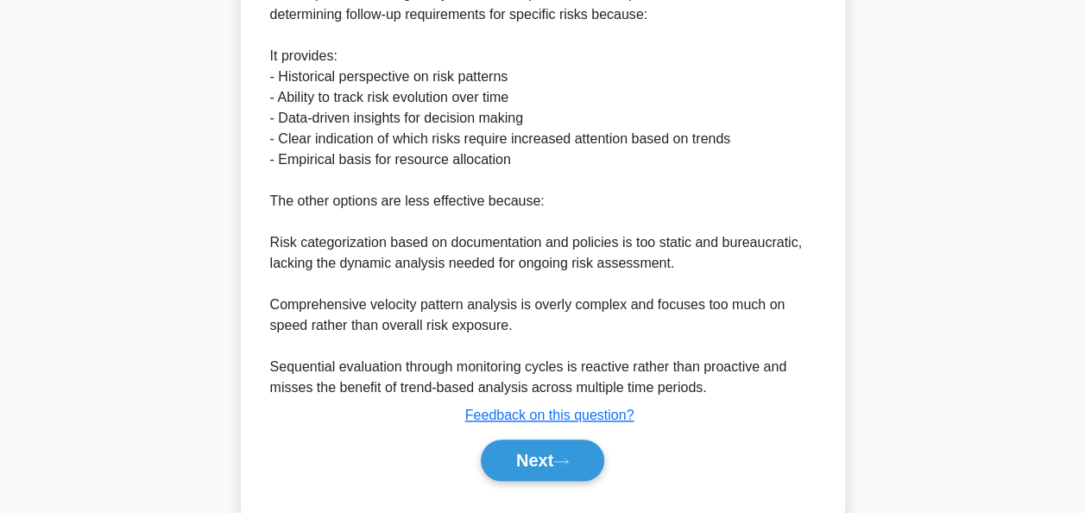
scroll to position [572, 0]
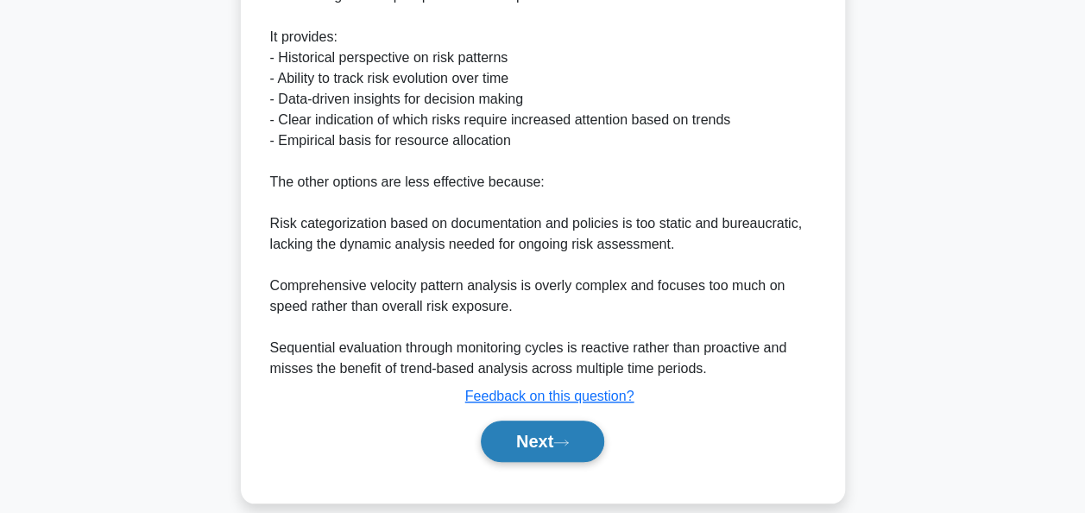
click at [516, 420] on button "Next" at bounding box center [542, 440] width 123 height 41
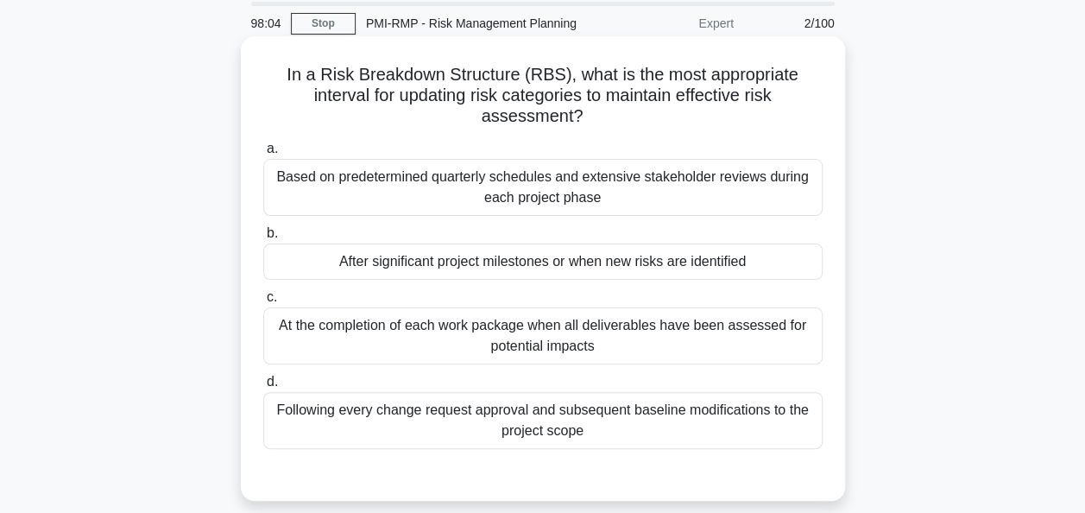
scroll to position [86, 0]
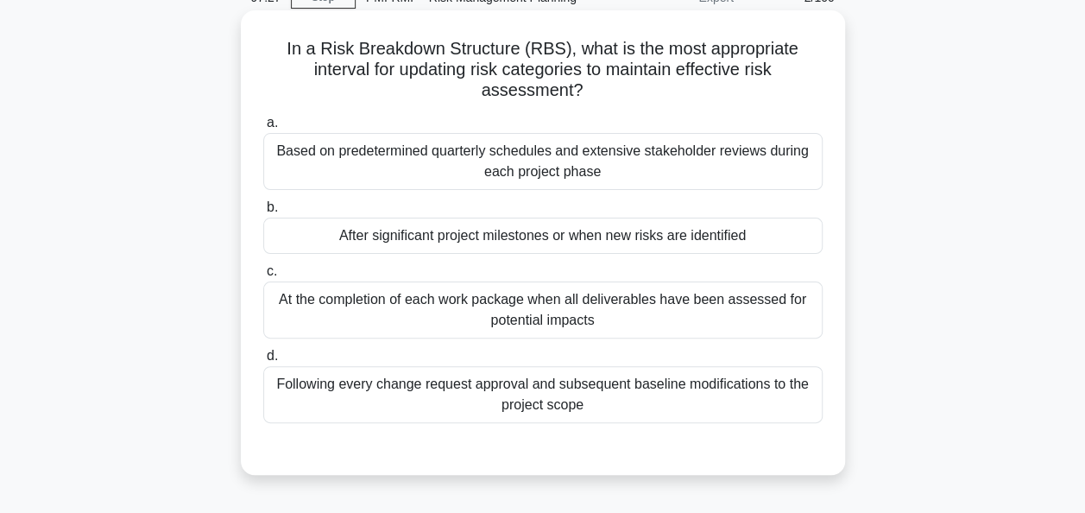
click at [505, 385] on div "Following every change request approval and subsequent baseline modifications t…" at bounding box center [542, 394] width 559 height 57
click at [263, 362] on input "d. Following every change request approval and subsequent baseline modification…" at bounding box center [263, 356] width 0 height 11
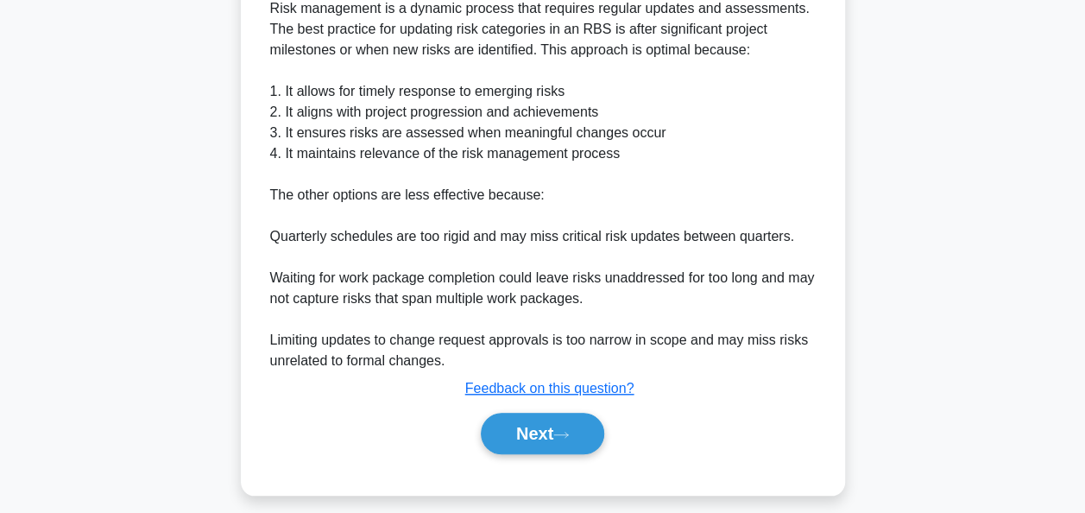
scroll to position [593, 0]
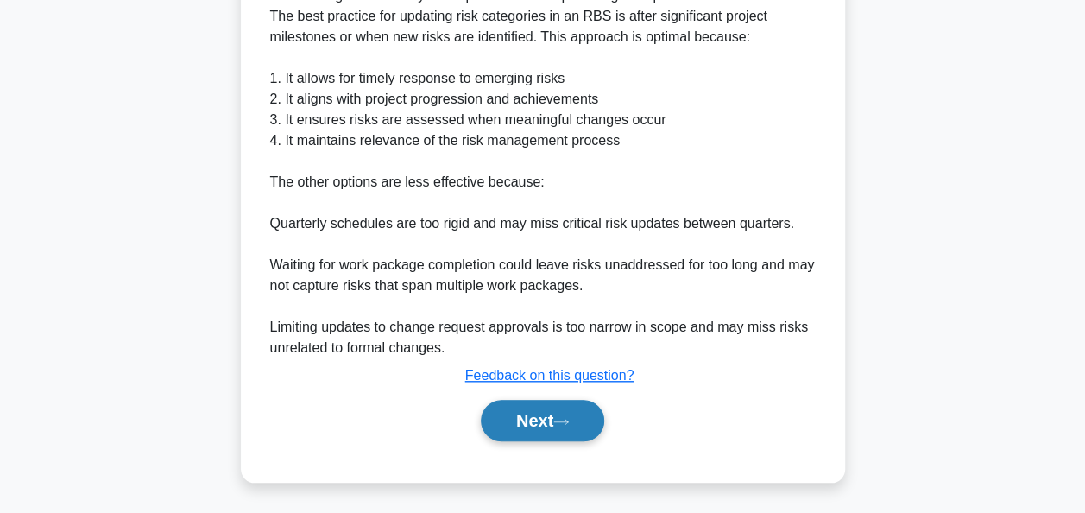
click at [538, 420] on button "Next" at bounding box center [542, 420] width 123 height 41
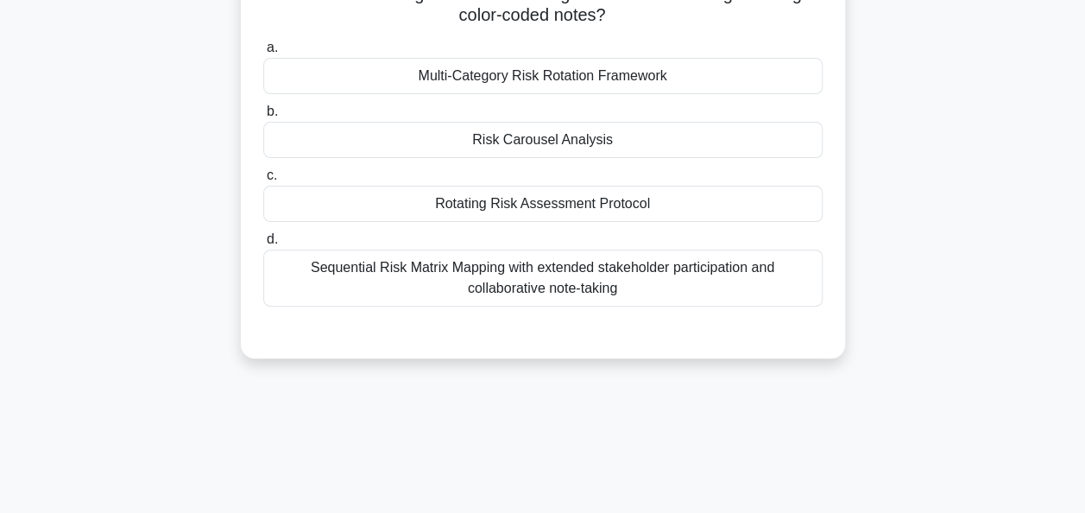
scroll to position [0, 0]
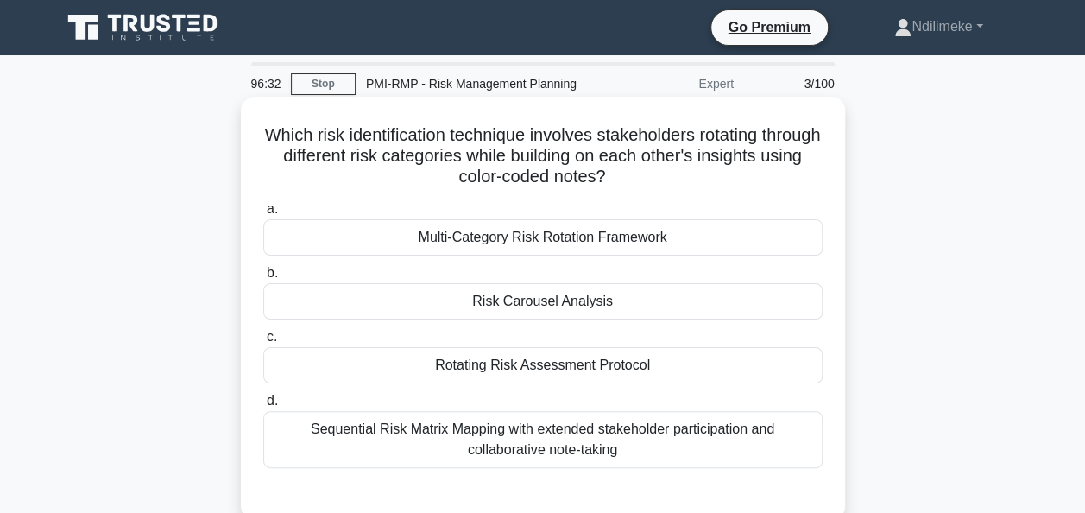
click at [497, 239] on div "Multi-Category Risk Rotation Framework" at bounding box center [542, 237] width 559 height 36
click at [263, 215] on input "a. Multi-Category Risk Rotation Framework" at bounding box center [263, 209] width 0 height 11
